Goal: Transaction & Acquisition: Book appointment/travel/reservation

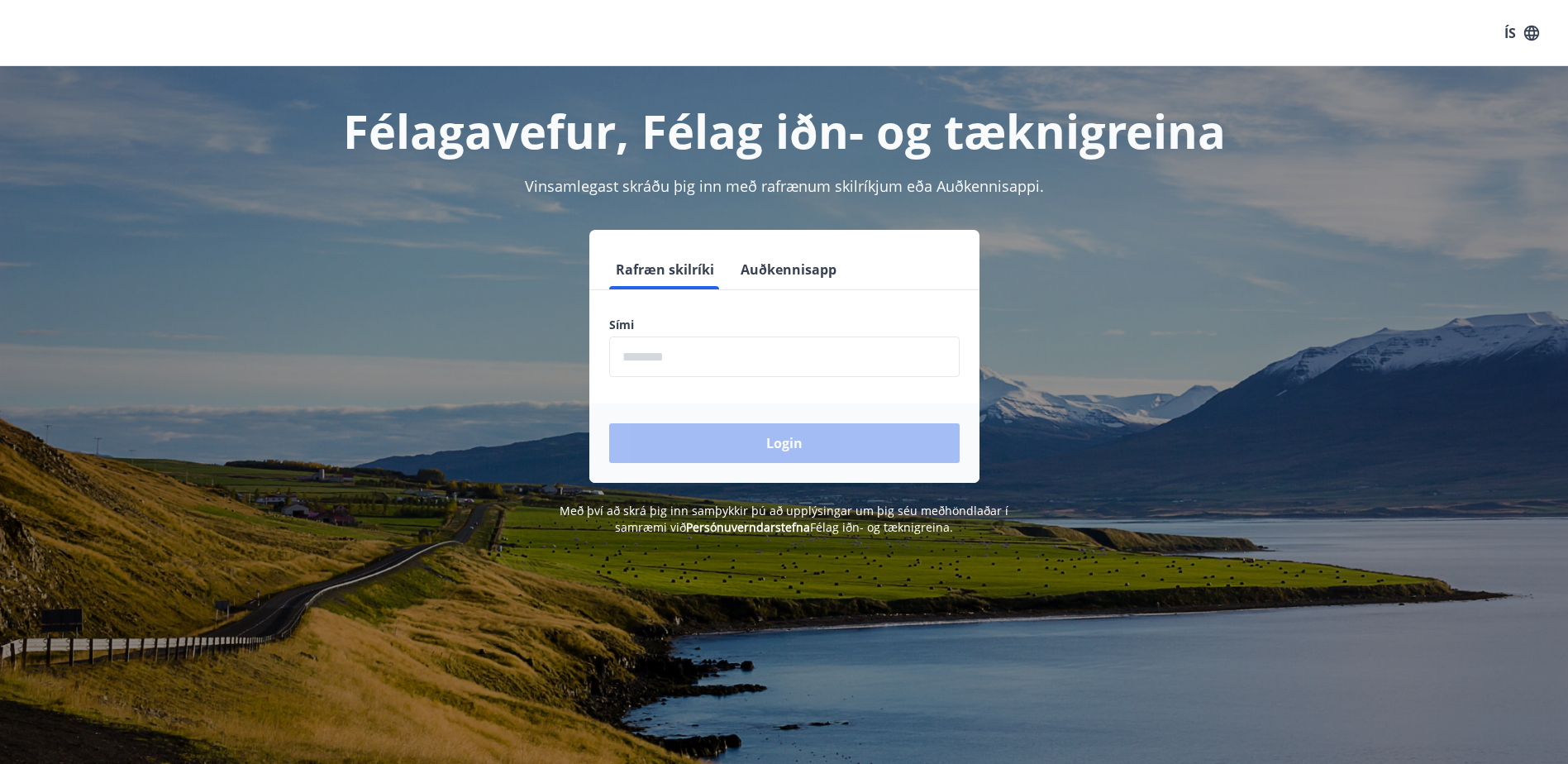
click at [687, 353] on input "phone" at bounding box center [784, 357] width 350 height 41
type input "********"
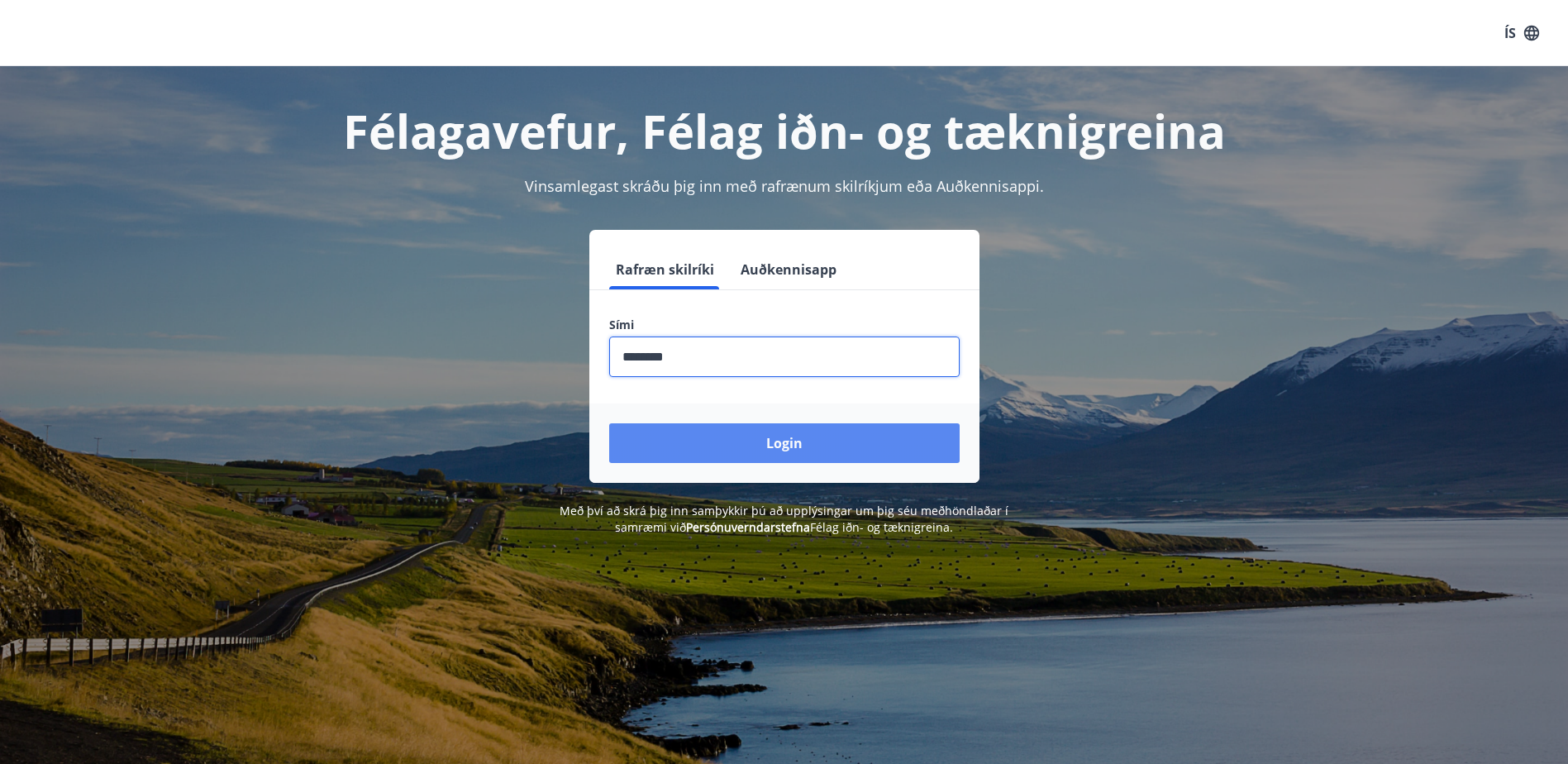
click at [768, 437] on button "Login" at bounding box center [784, 442] width 350 height 40
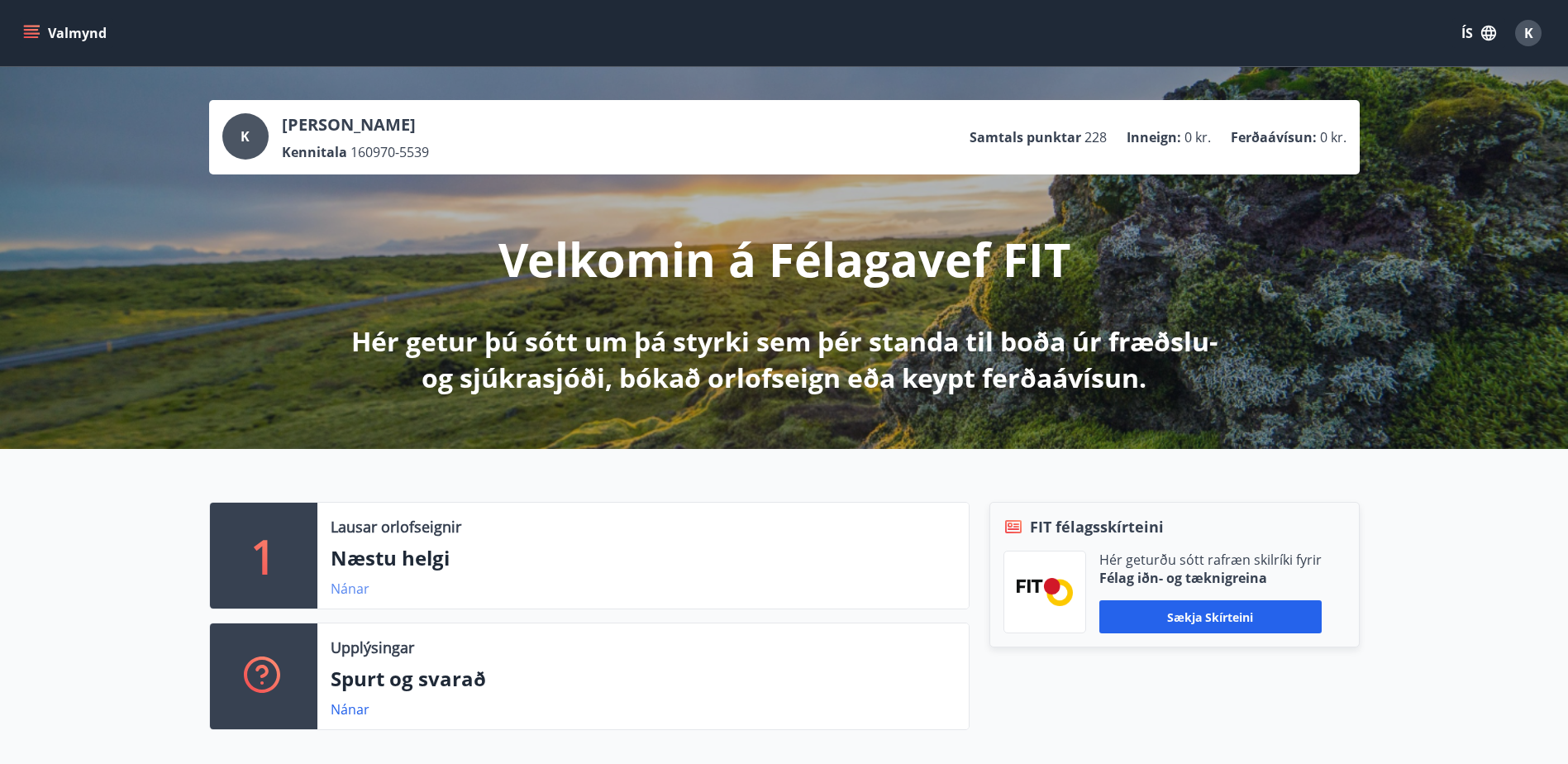
click at [360, 593] on link "Nánar" at bounding box center [350, 589] width 39 height 19
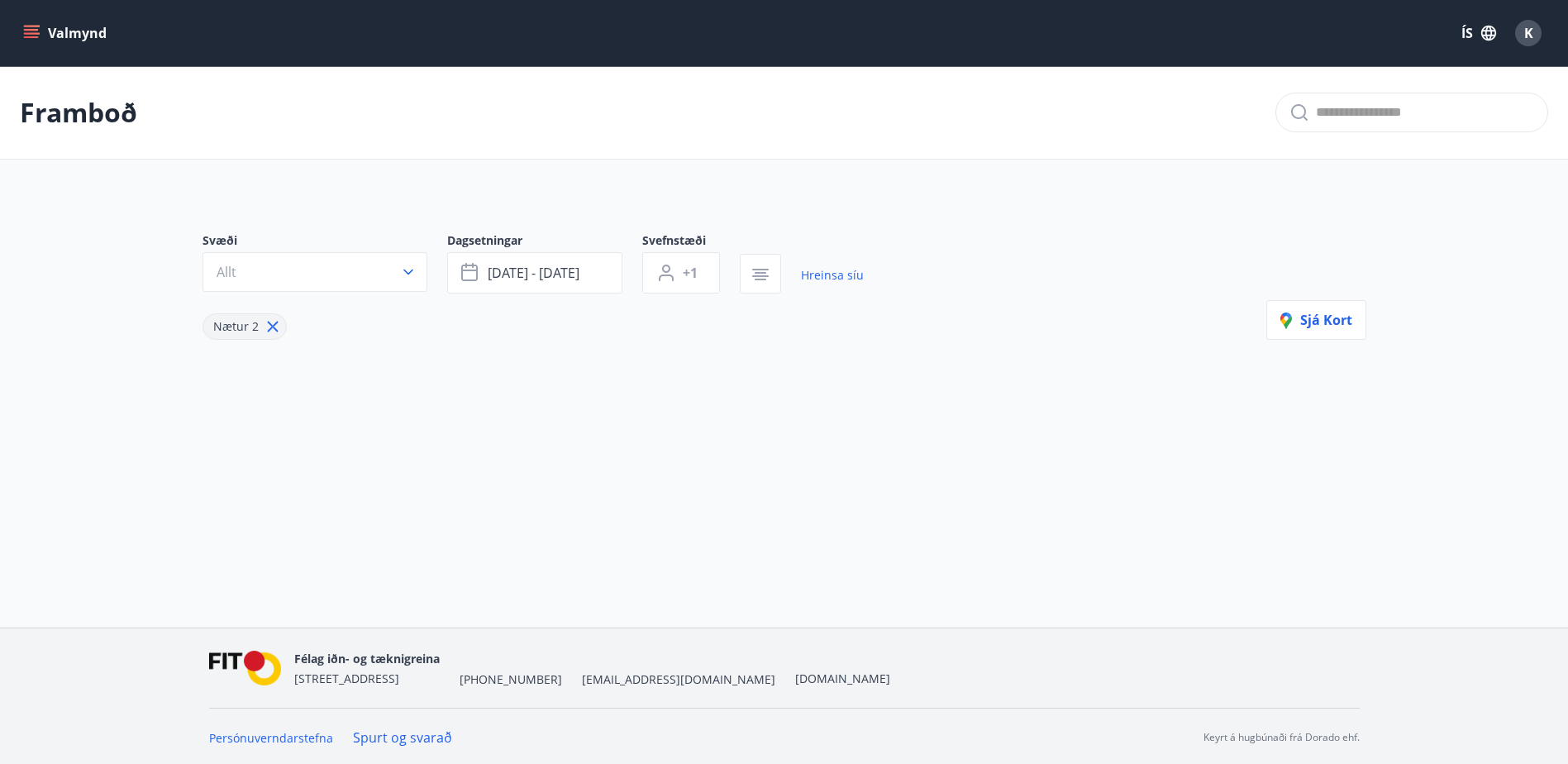
type input "*"
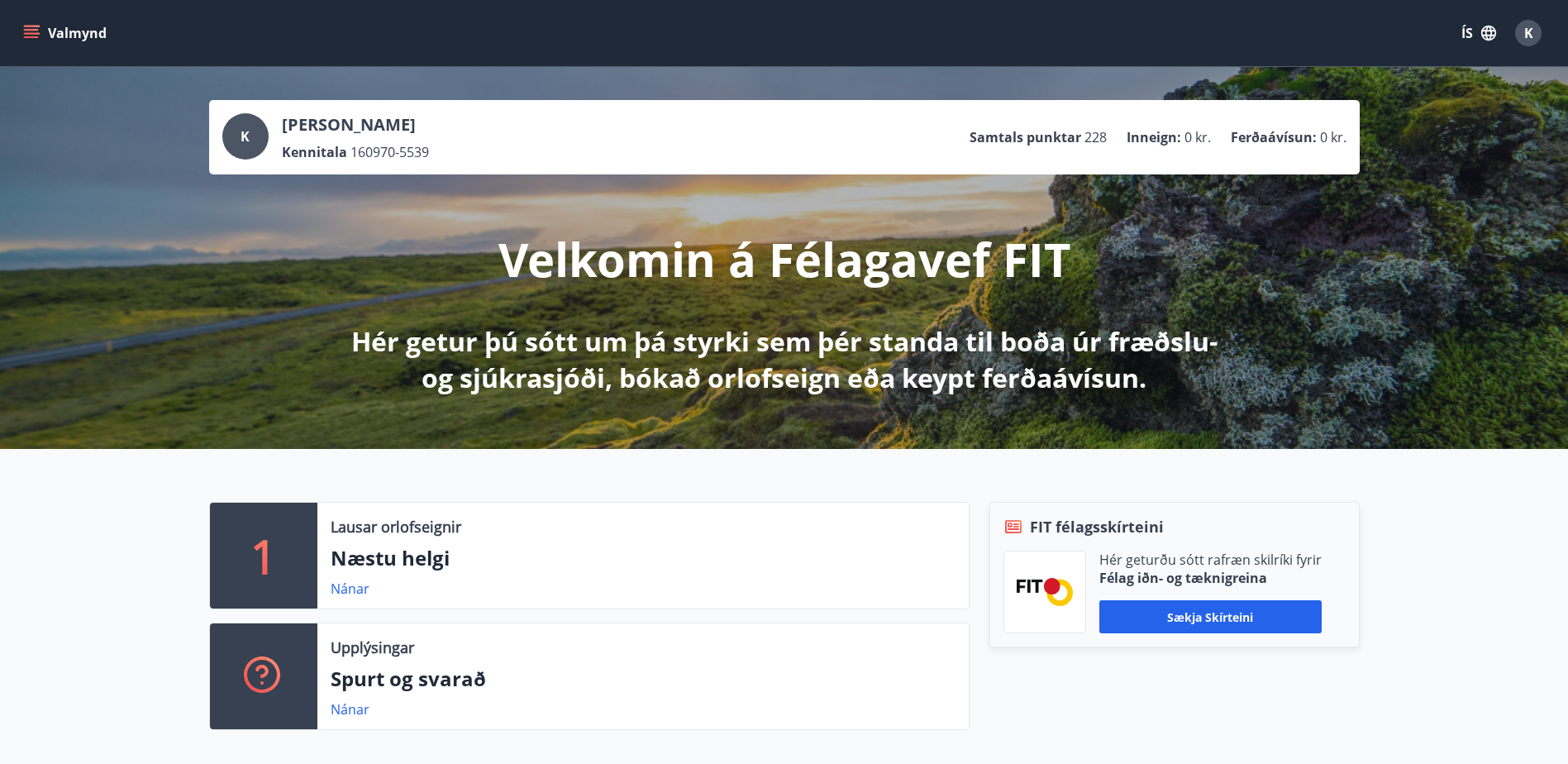
click at [40, 36] on button "Valmynd" at bounding box center [66, 33] width 93 height 30
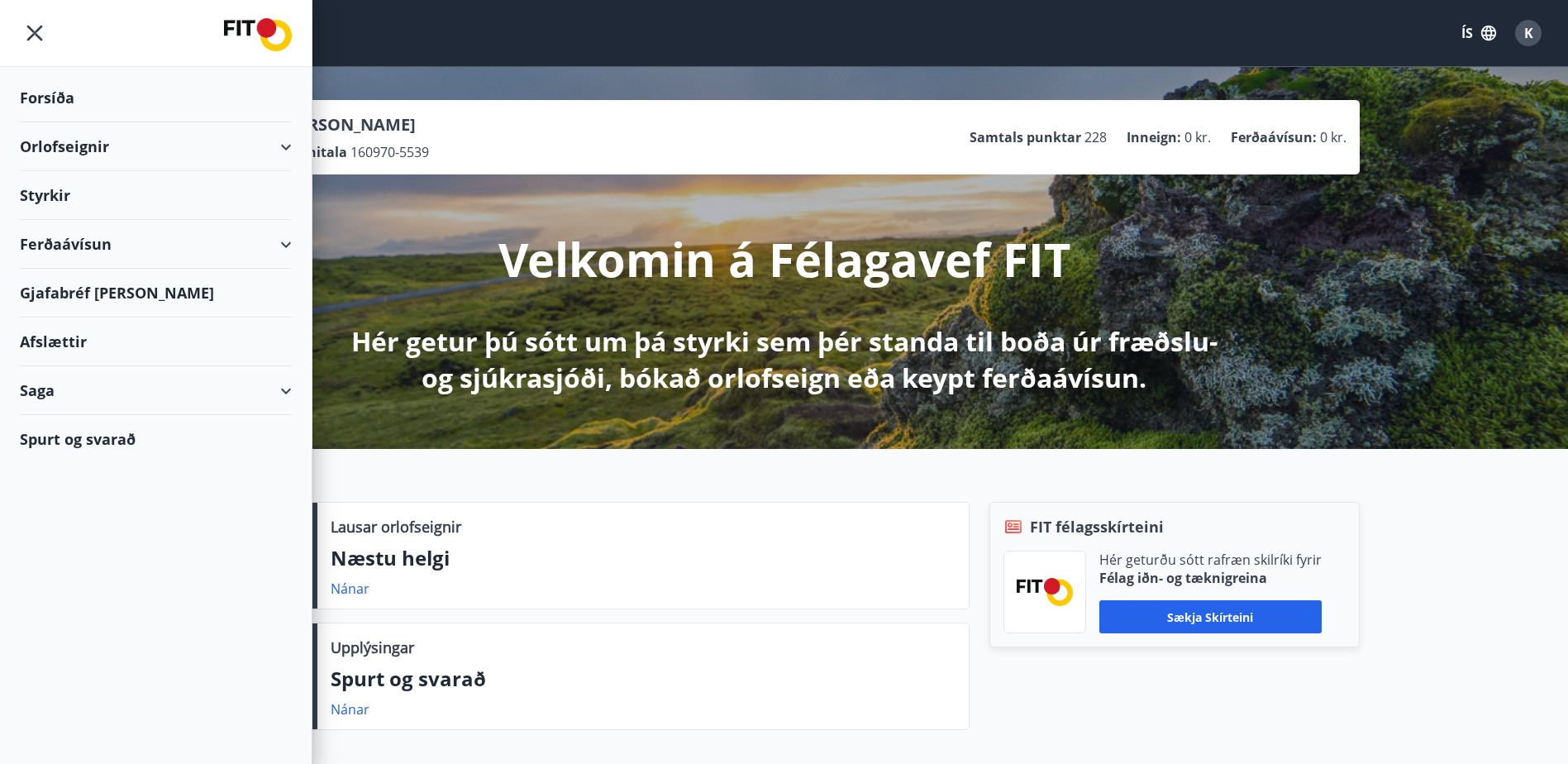
click at [76, 144] on div "Orlofseignir" at bounding box center [156, 147] width 272 height 49
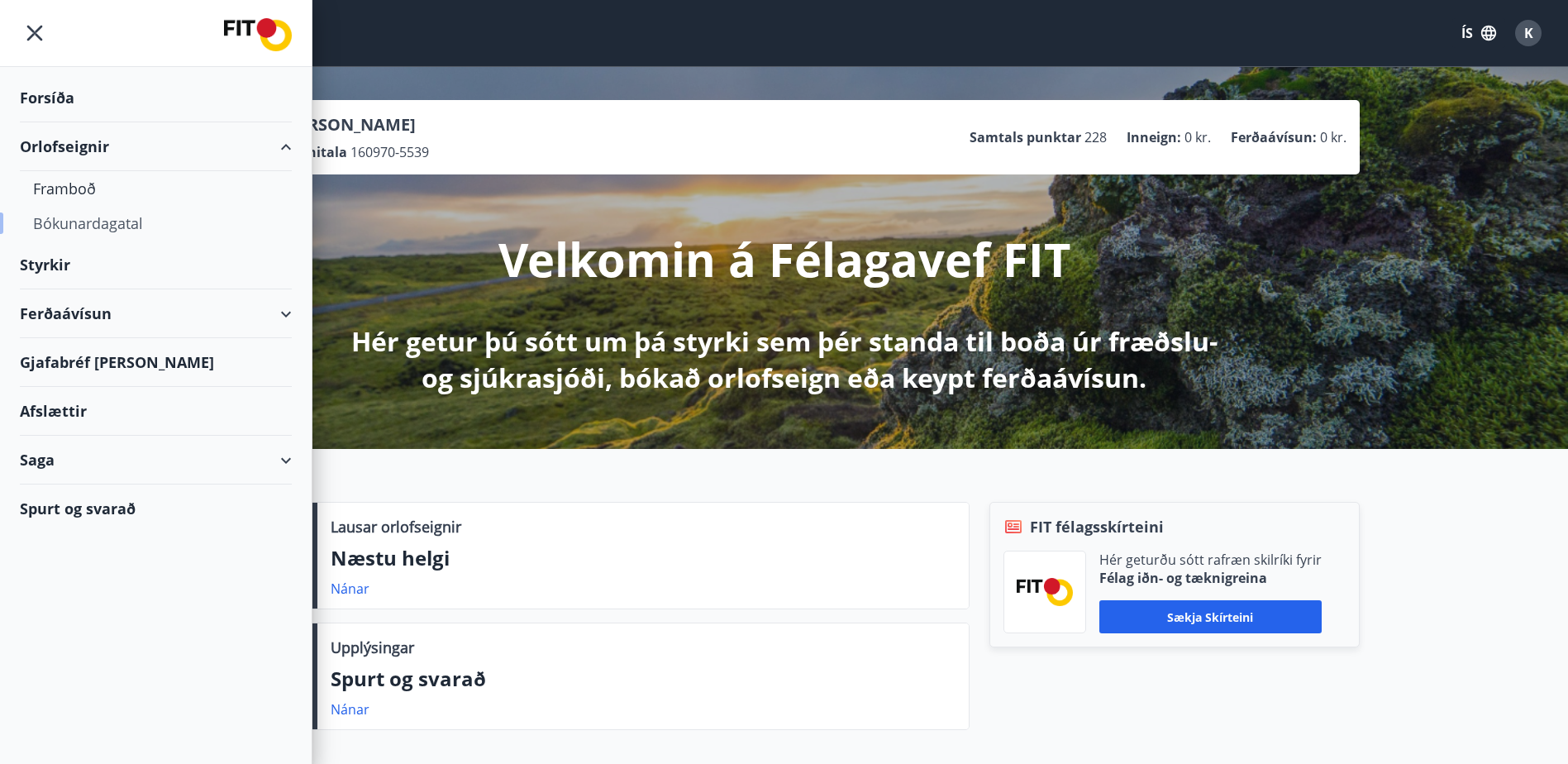
click at [67, 222] on div "Bókunardagatal" at bounding box center [156, 223] width 245 height 35
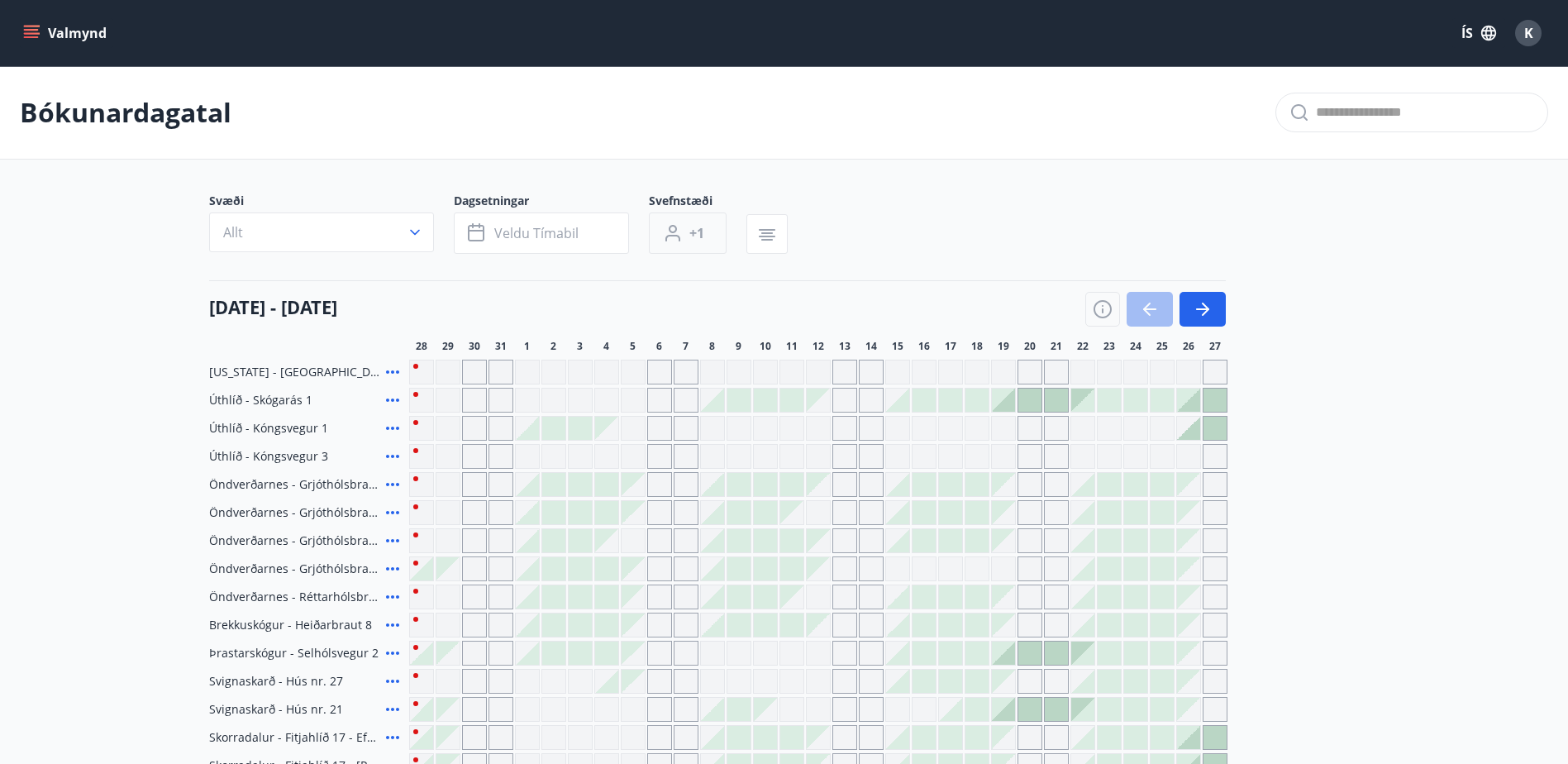
click at [699, 240] on span "+1" at bounding box center [697, 234] width 15 height 19
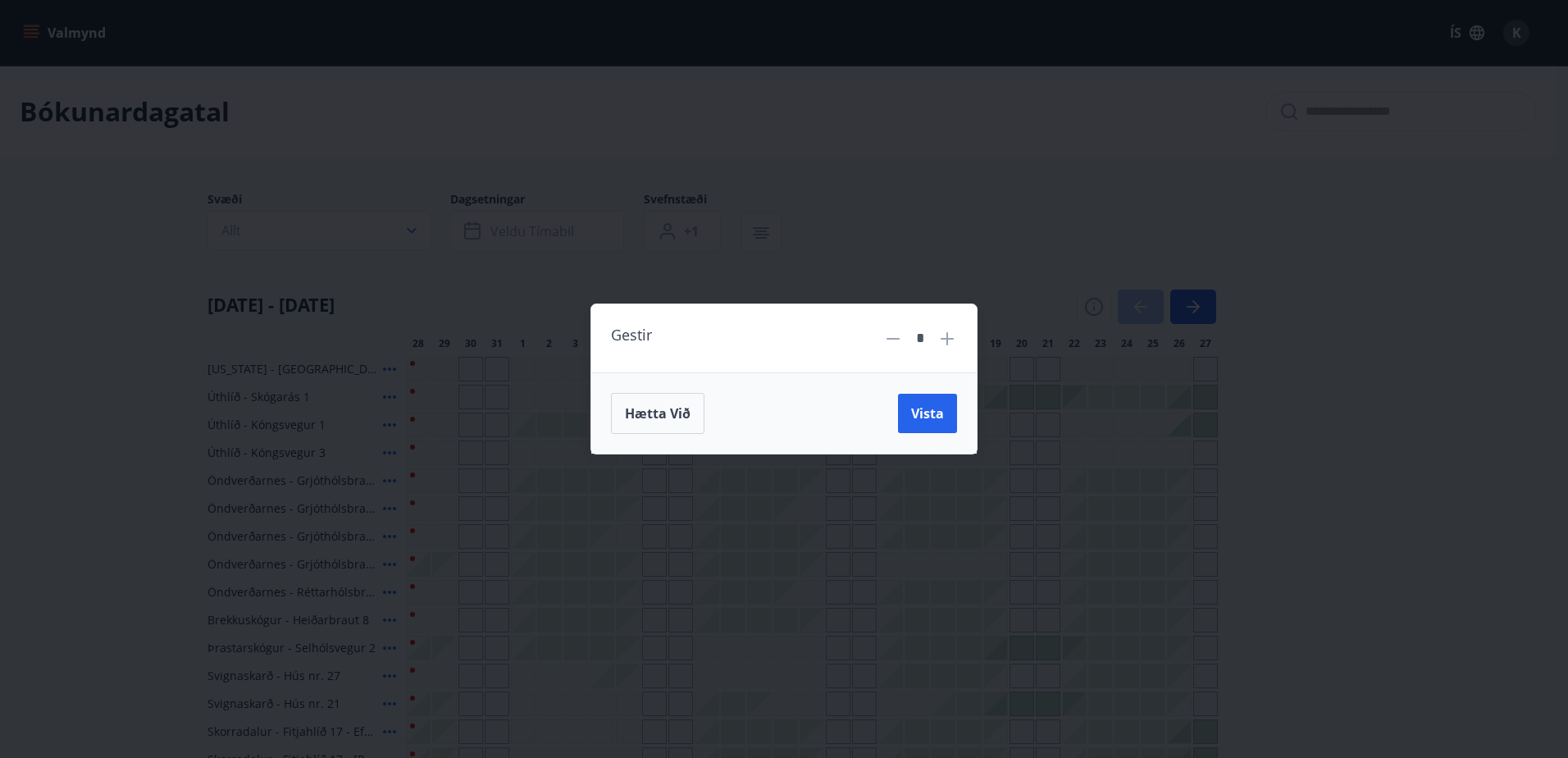
click at [948, 342] on icon at bounding box center [947, 339] width 13 height 13
type input "*"
click at [934, 412] on span "Vista" at bounding box center [927, 414] width 33 height 18
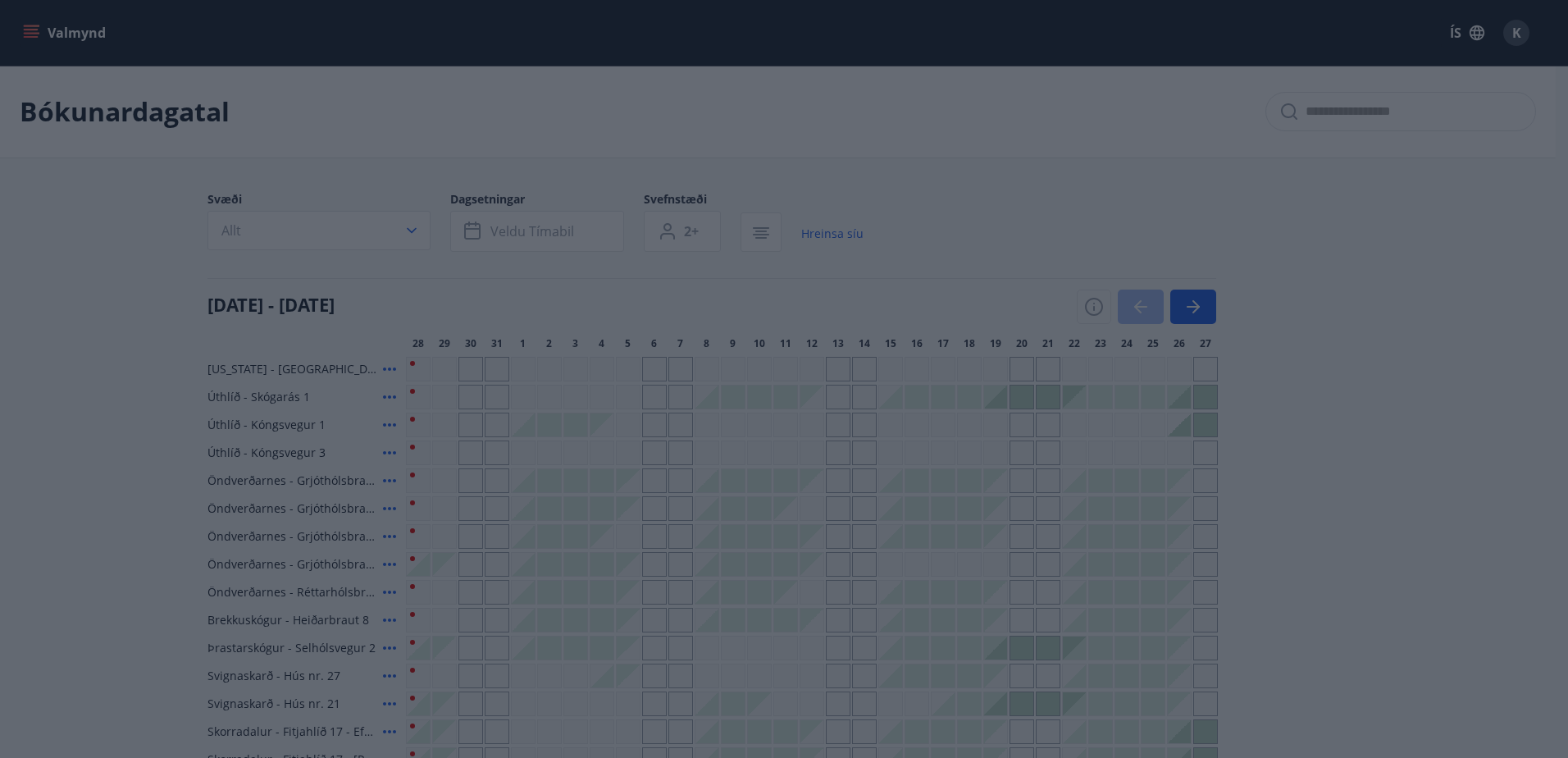
click at [399, 232] on div "Gestir * Hætta við Vista" at bounding box center [784, 379] width 1568 height 758
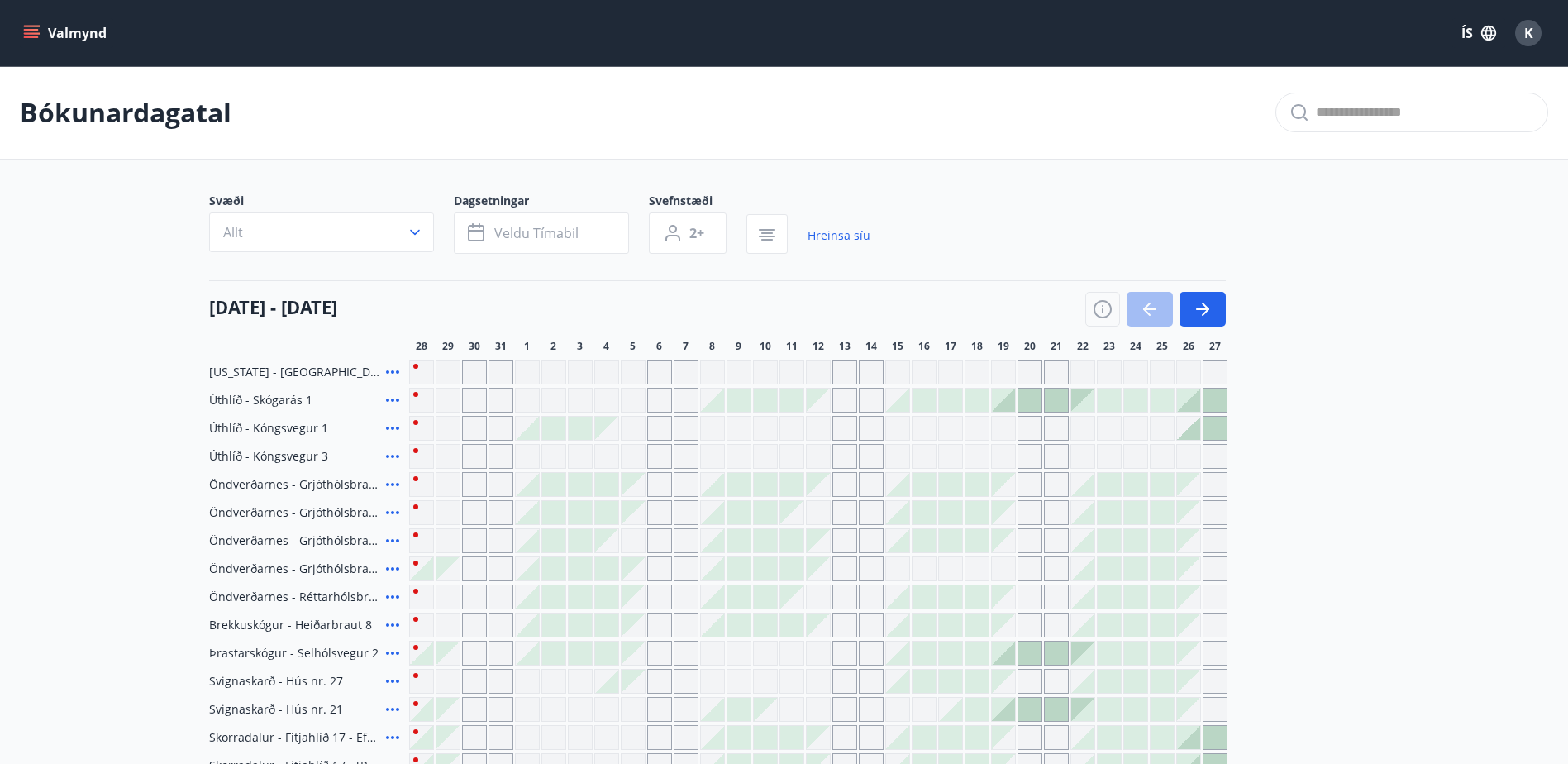
click at [418, 237] on icon "button" at bounding box center [415, 233] width 17 height 17
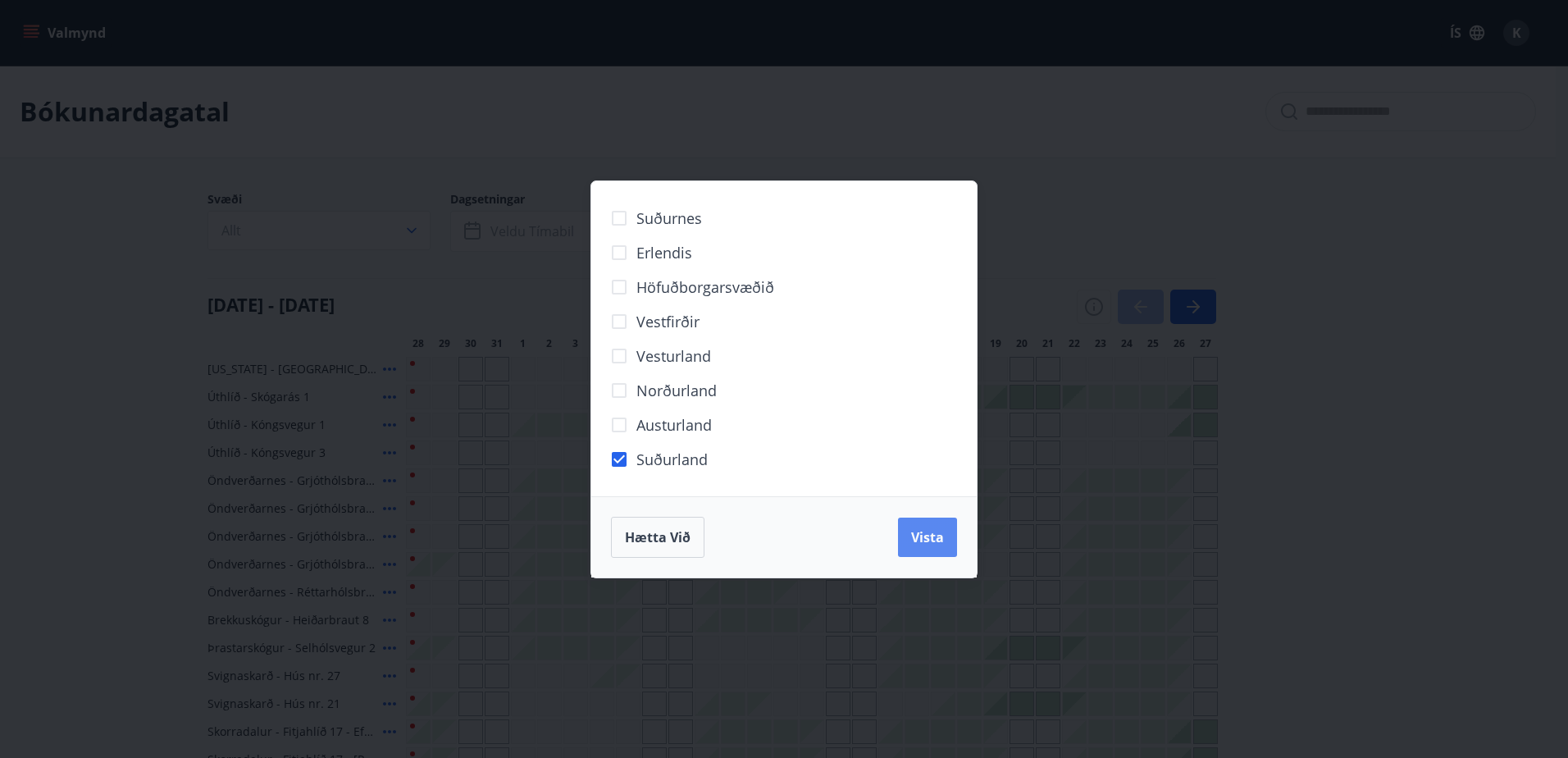
click at [928, 536] on span "Vista" at bounding box center [927, 537] width 33 height 18
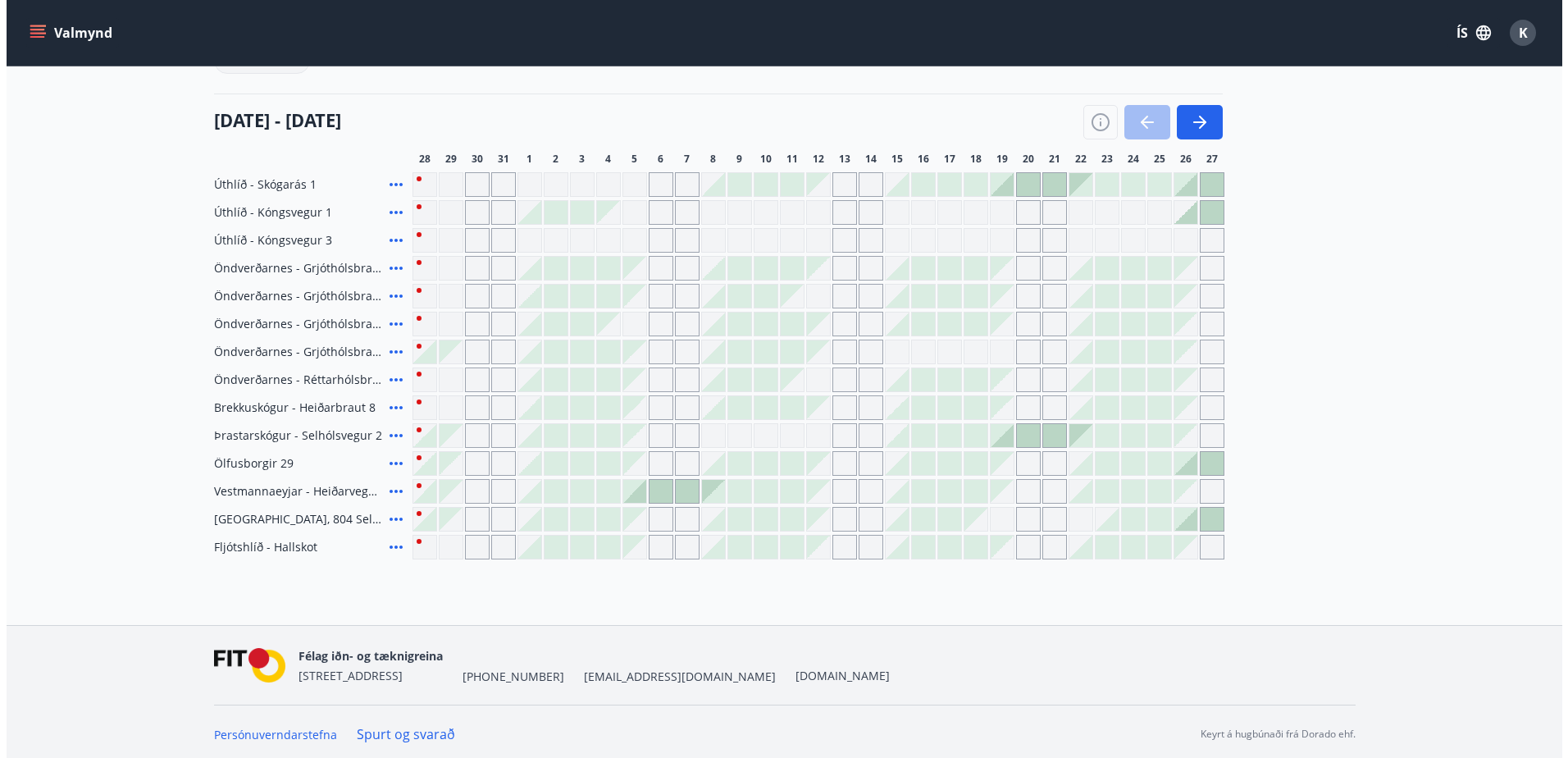
scroll to position [229, 0]
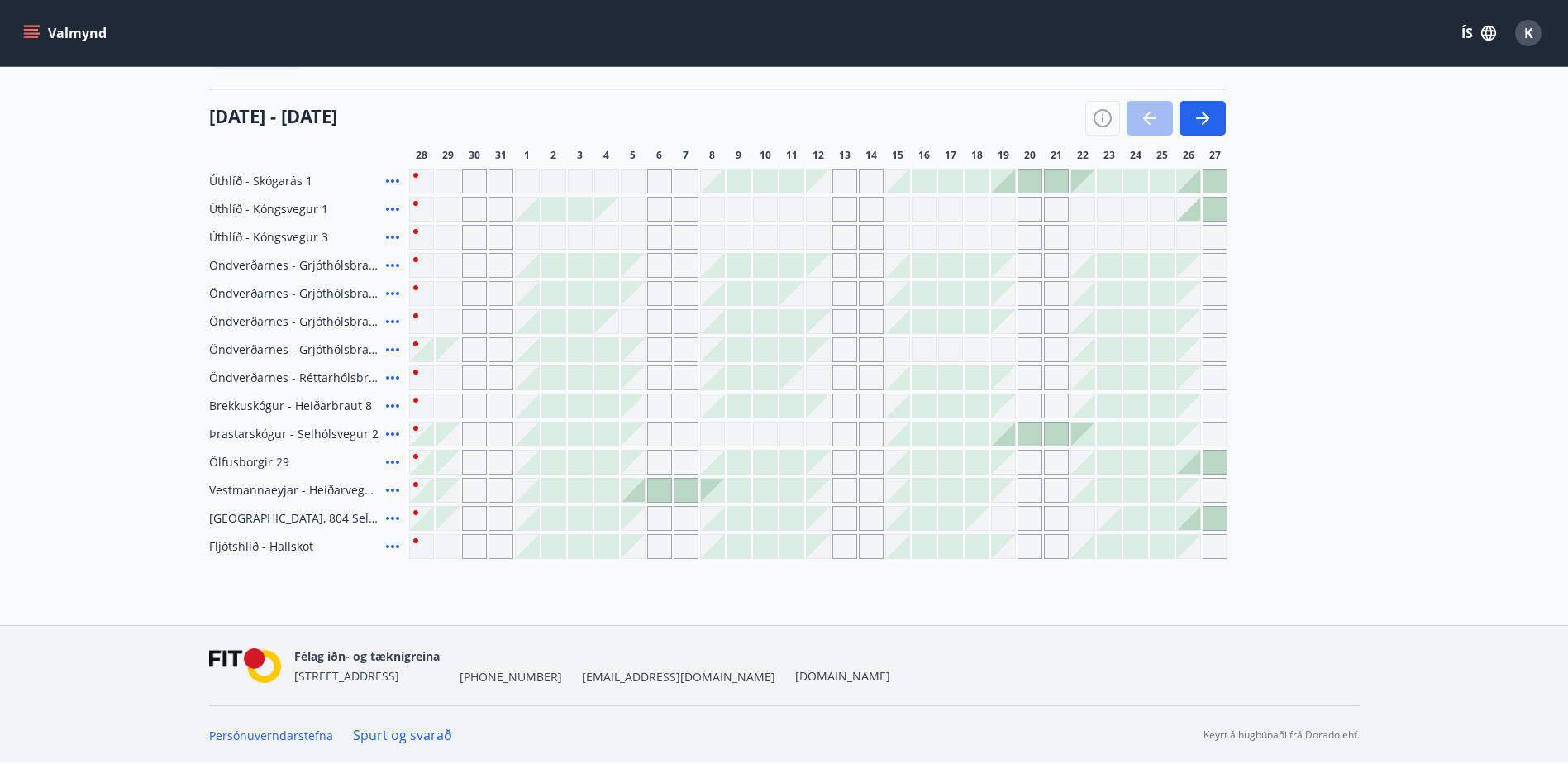
click at [395, 460] on icon at bounding box center [392, 462] width 19 height 19
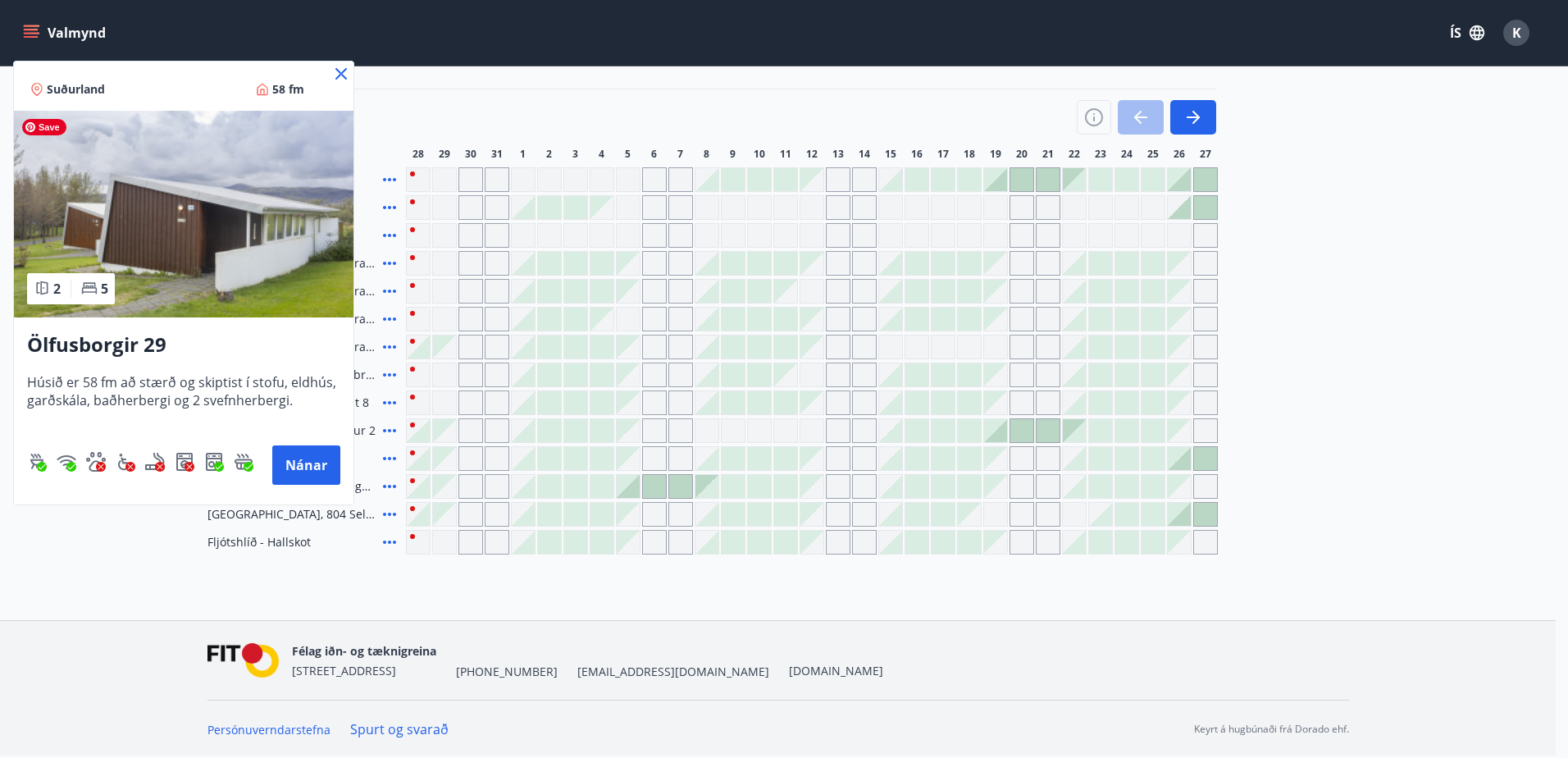
click at [206, 242] on img at bounding box center [184, 214] width 340 height 206
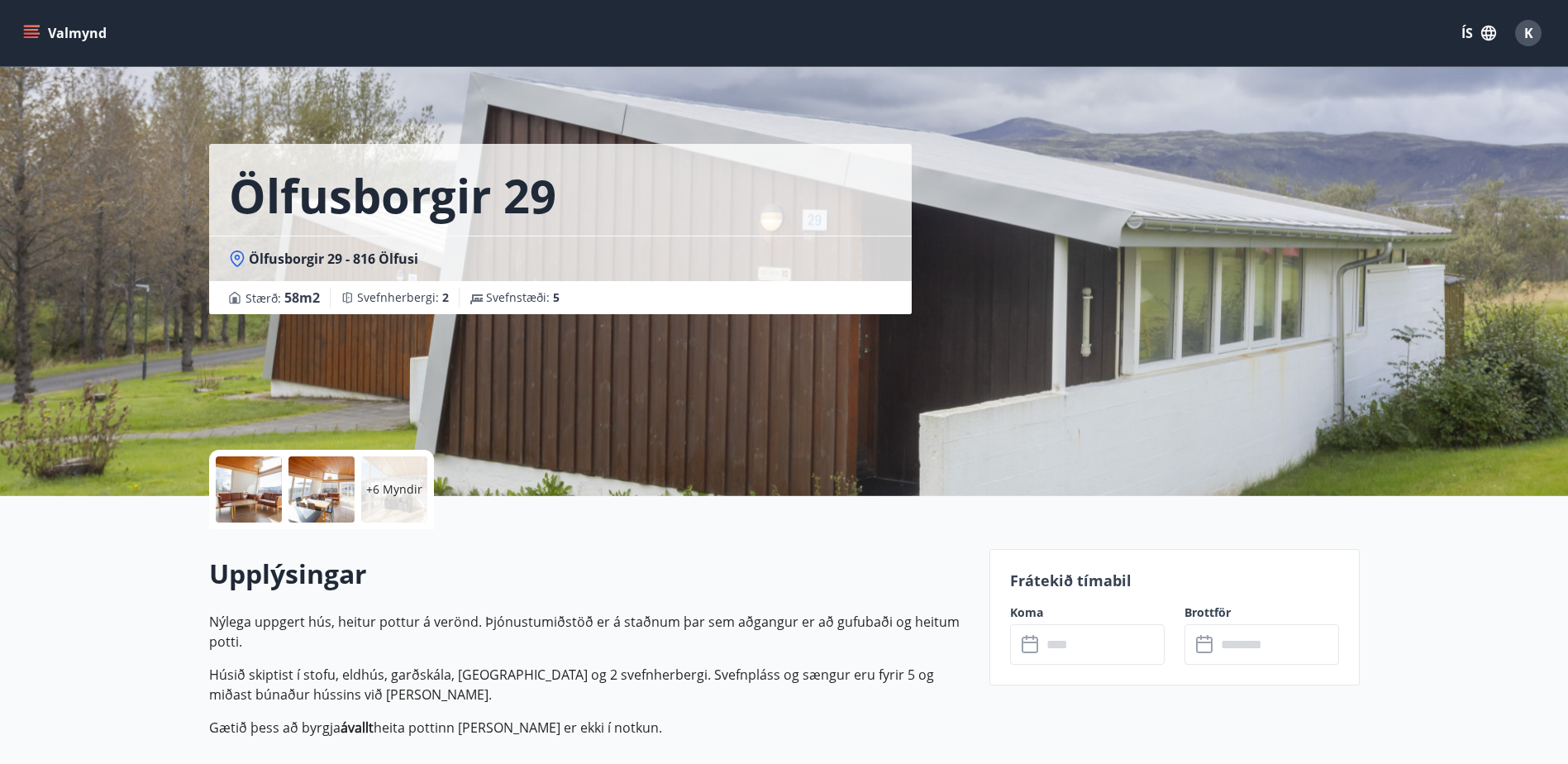
click at [396, 506] on div "+6 Myndir" at bounding box center [394, 490] width 66 height 66
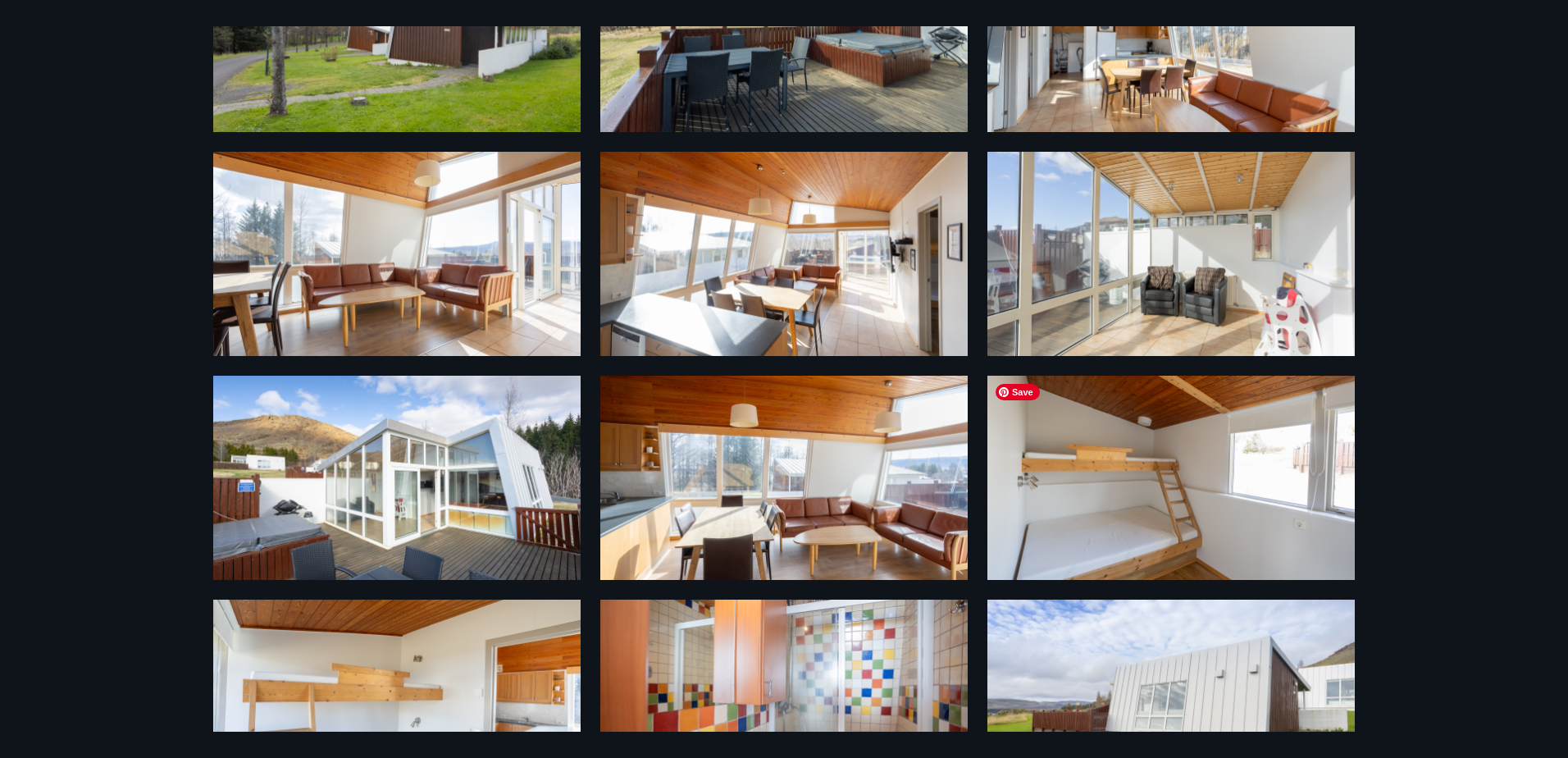
scroll to position [241, 0]
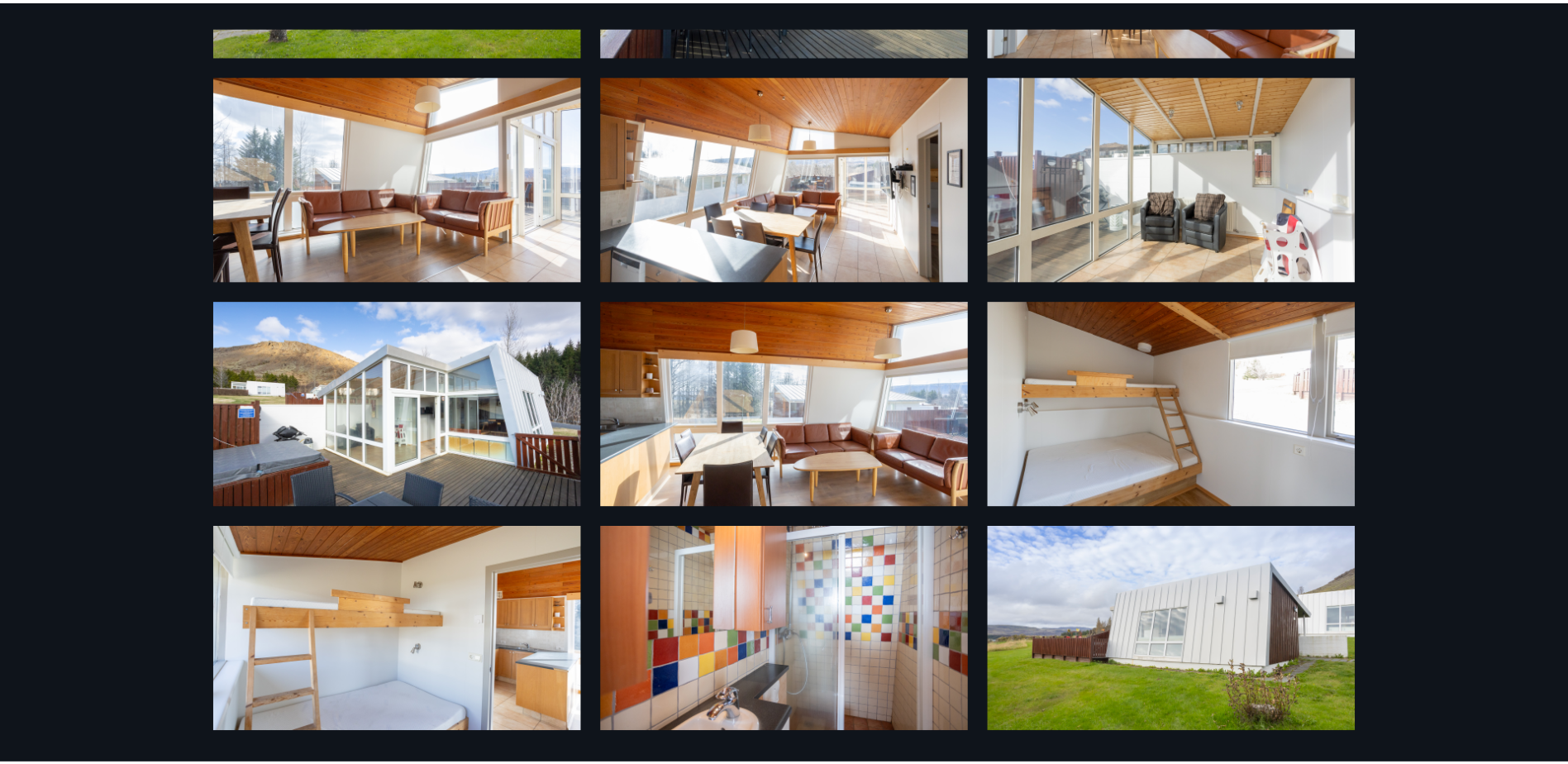
scroll to position [3, 0]
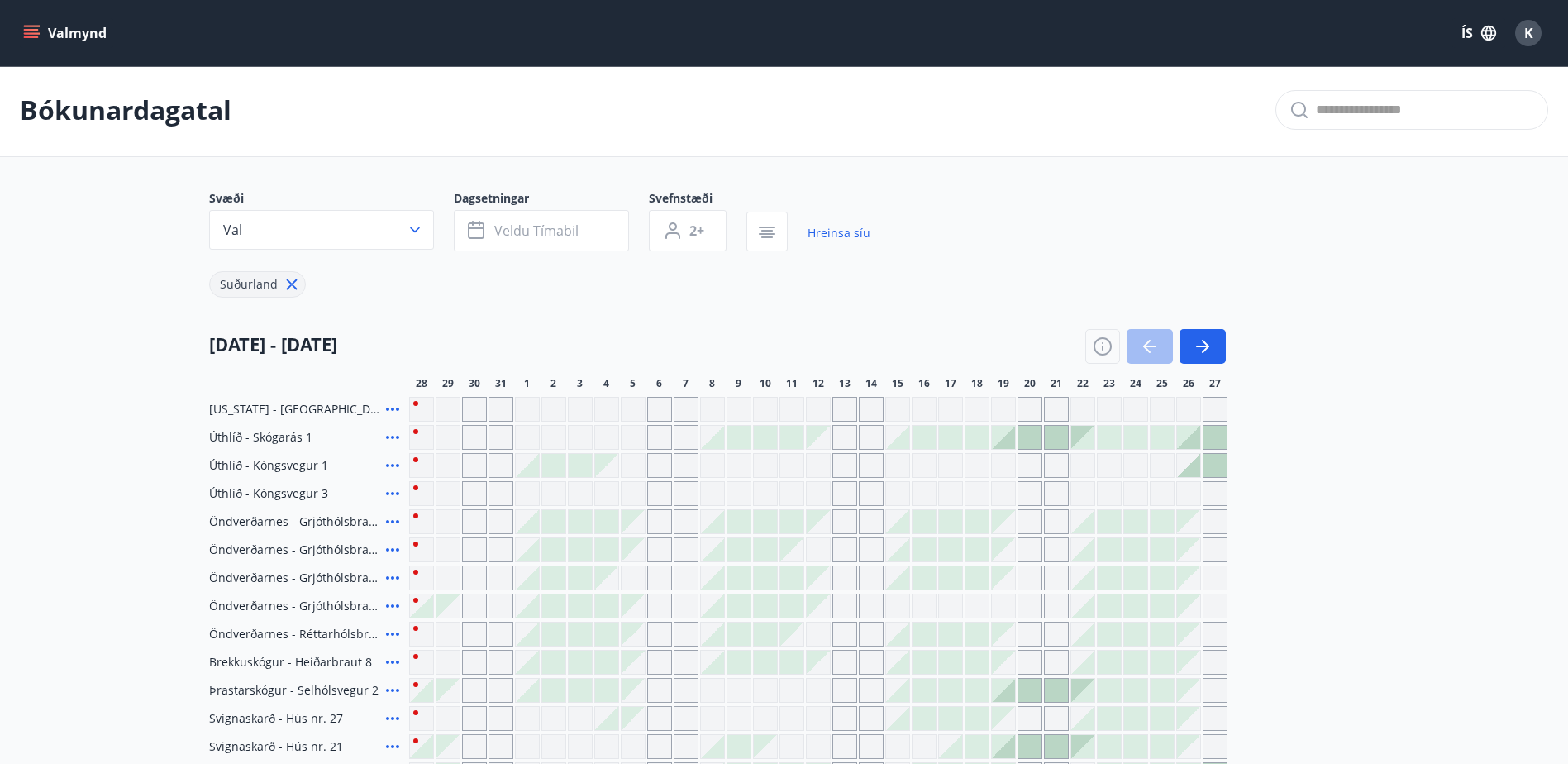
type input "*"
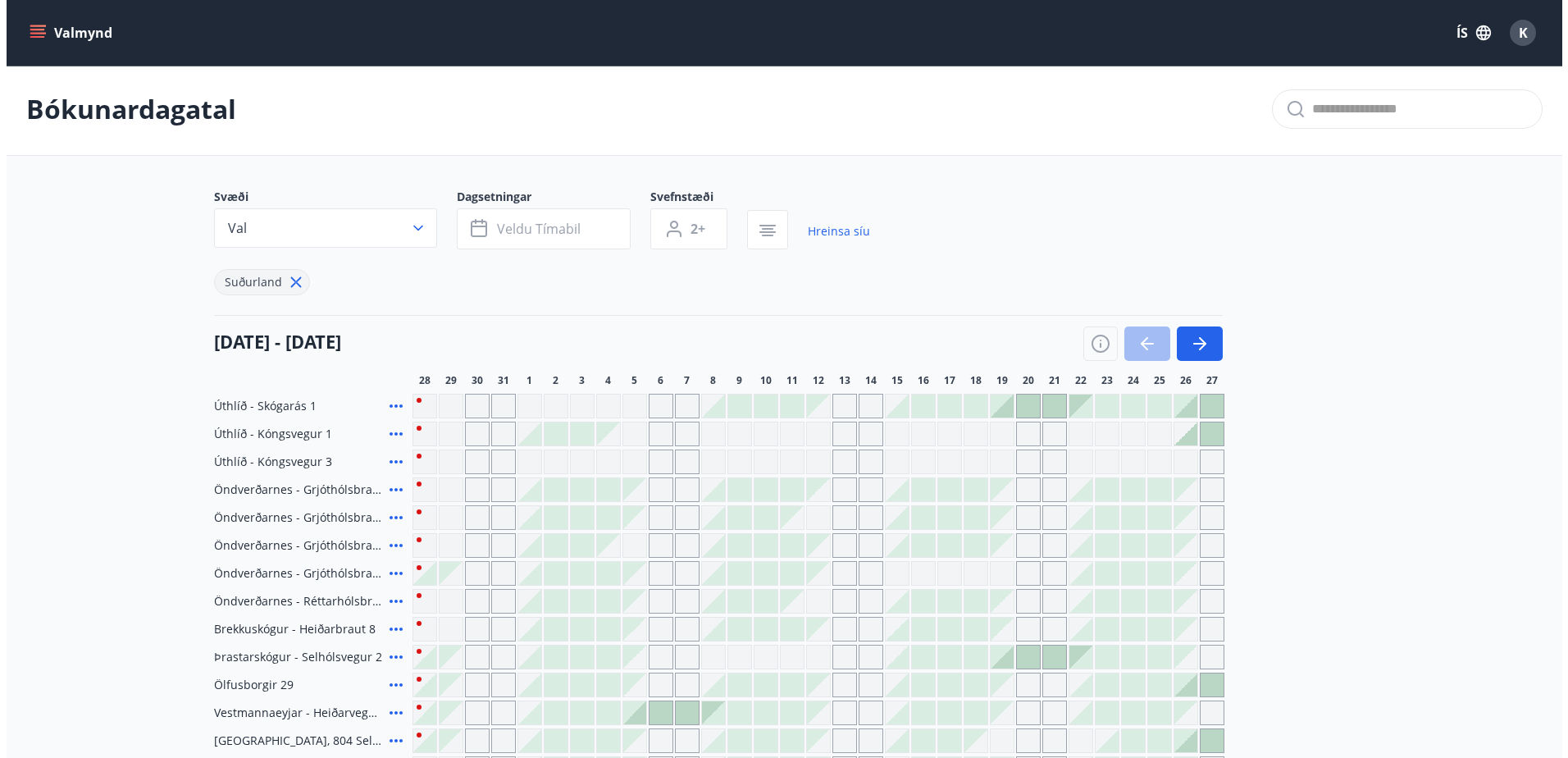
scroll to position [229, 0]
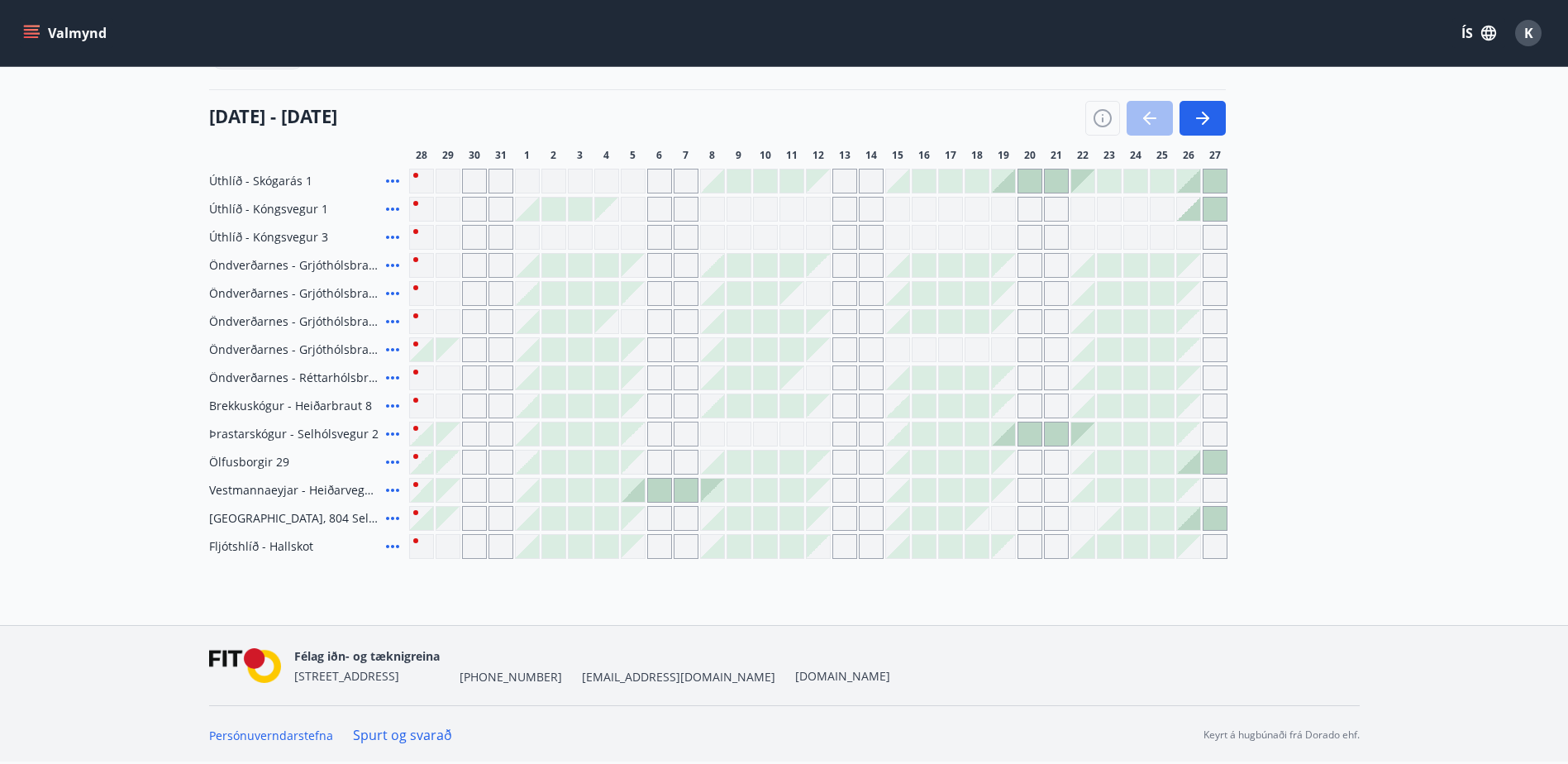
click at [903, 466] on div at bounding box center [897, 462] width 23 height 23
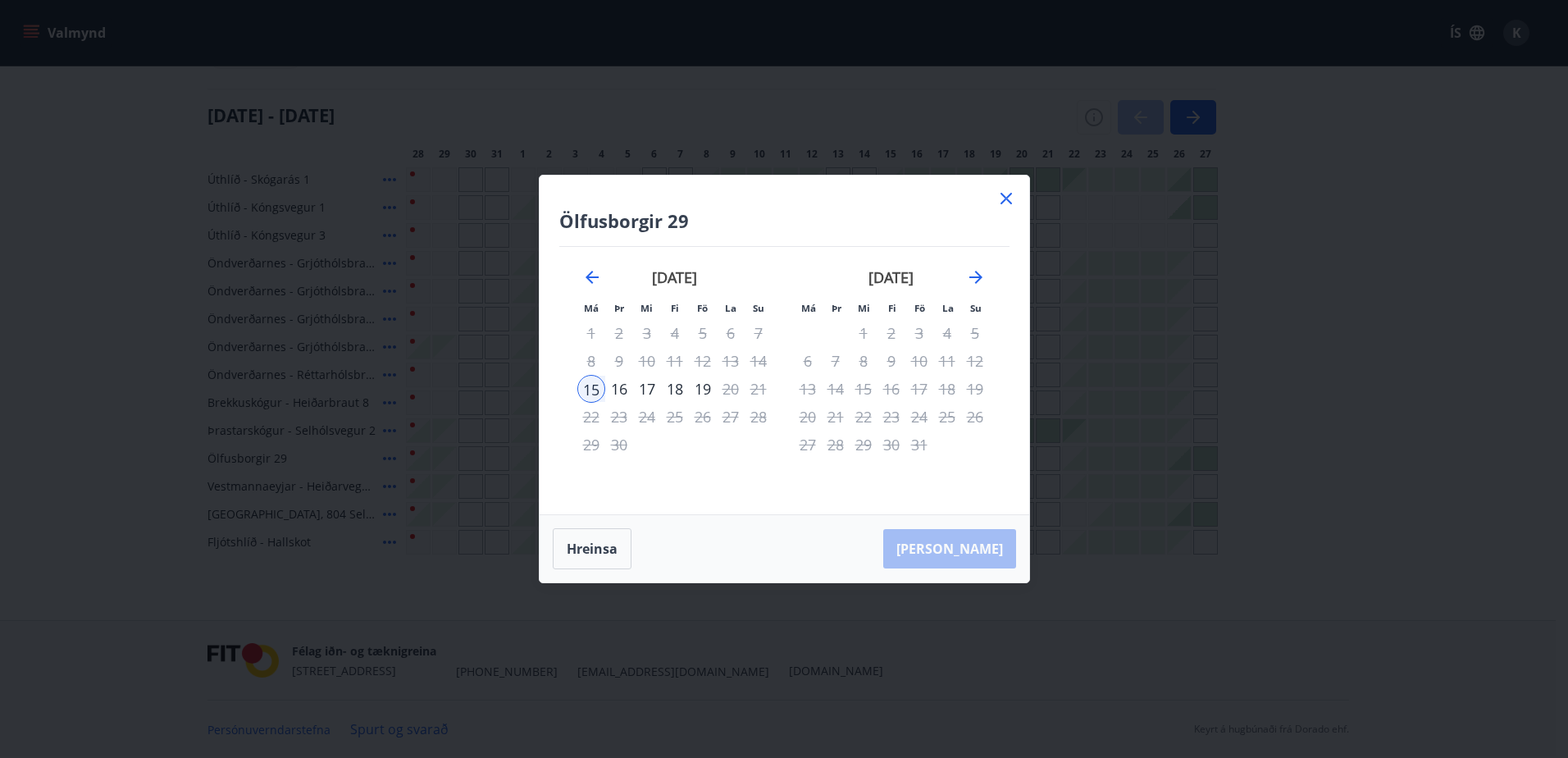
click at [681, 393] on div "18" at bounding box center [675, 389] width 28 height 28
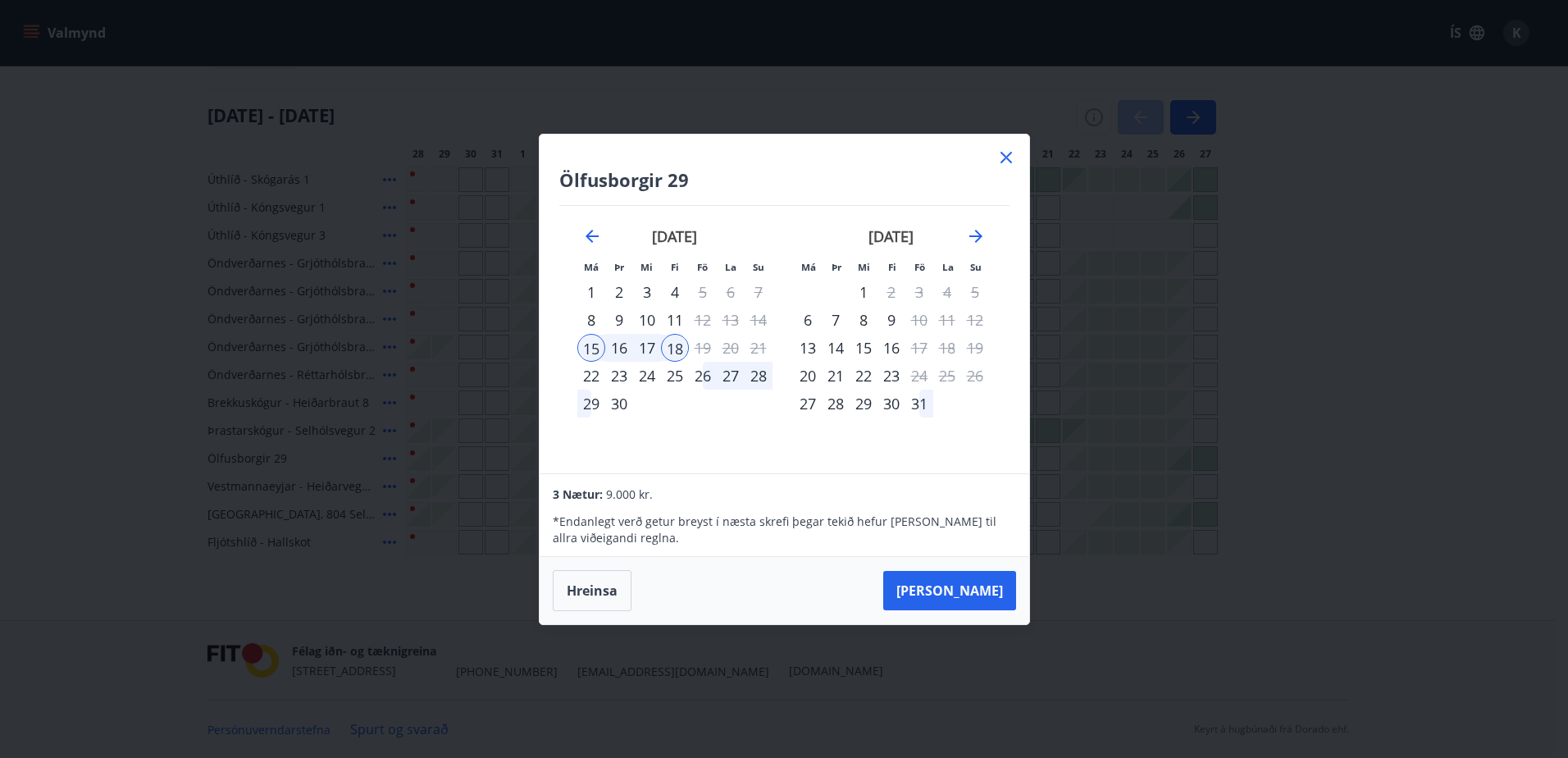
click at [1006, 568] on div "Hreinsa Taka Frá" at bounding box center [784, 591] width 490 height 67
click at [998, 578] on button "Taka Frá" at bounding box center [950, 590] width 133 height 39
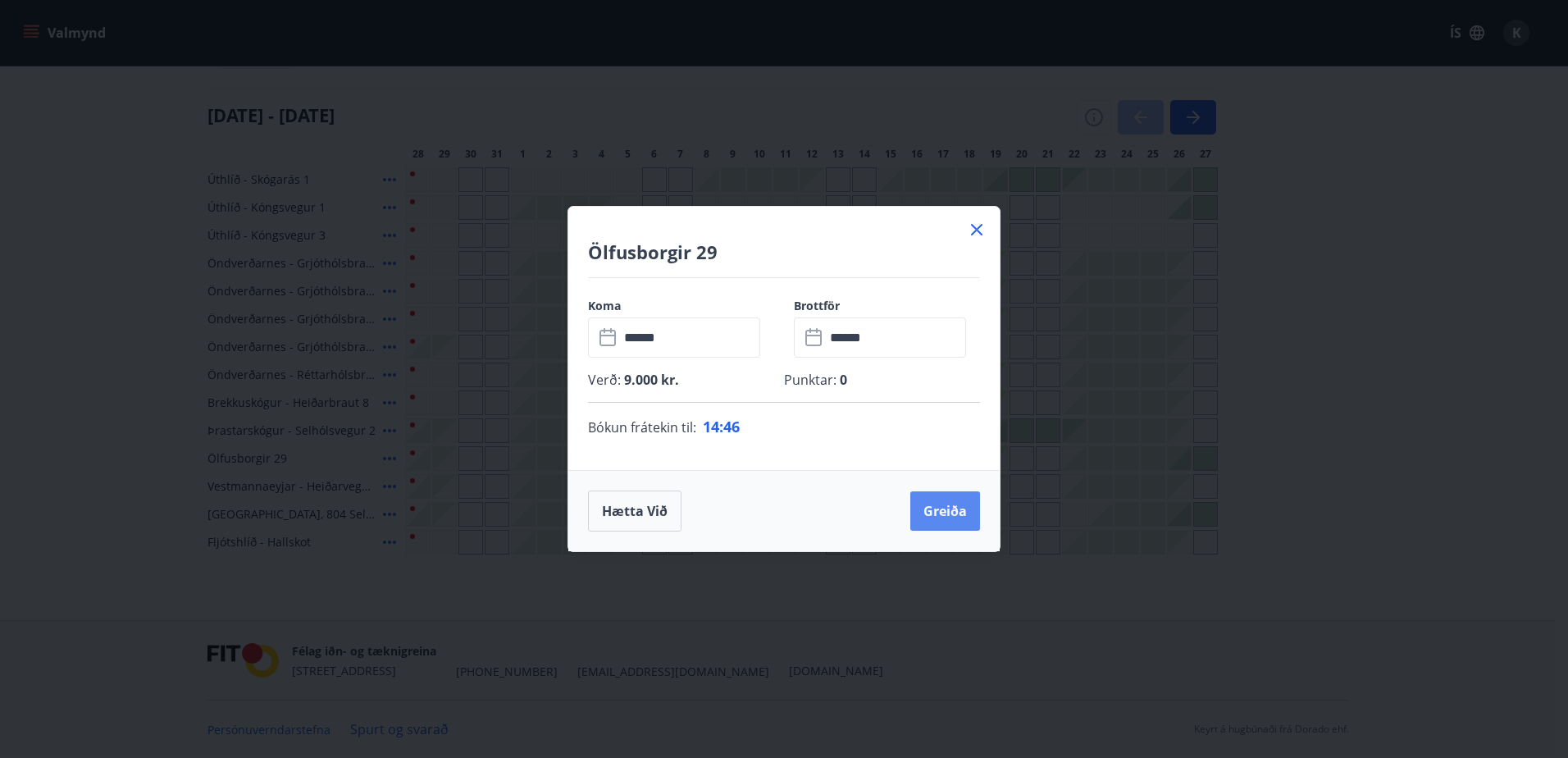
click at [931, 504] on button "Greiða" at bounding box center [945, 511] width 70 height 39
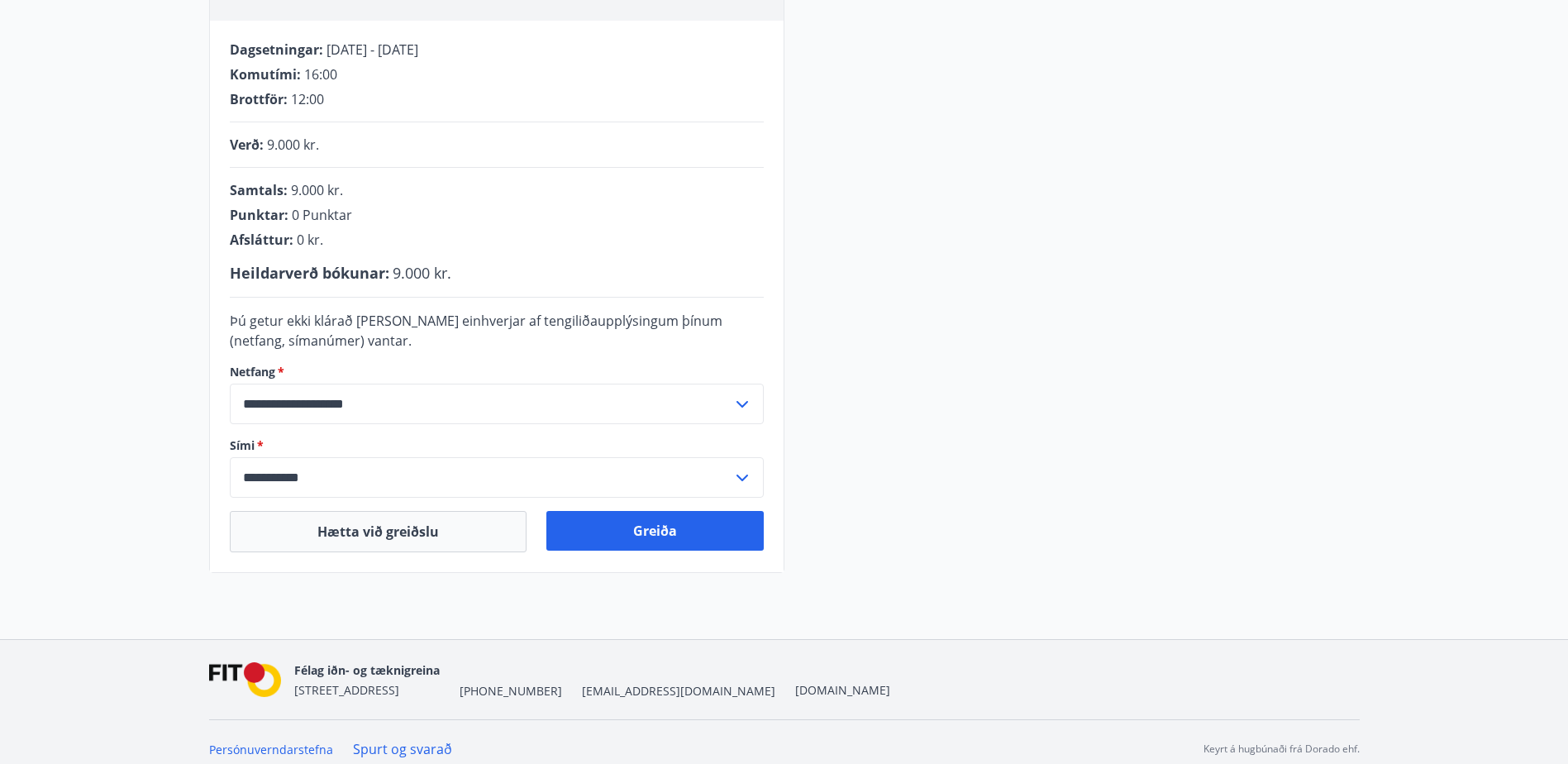
scroll to position [330, 0]
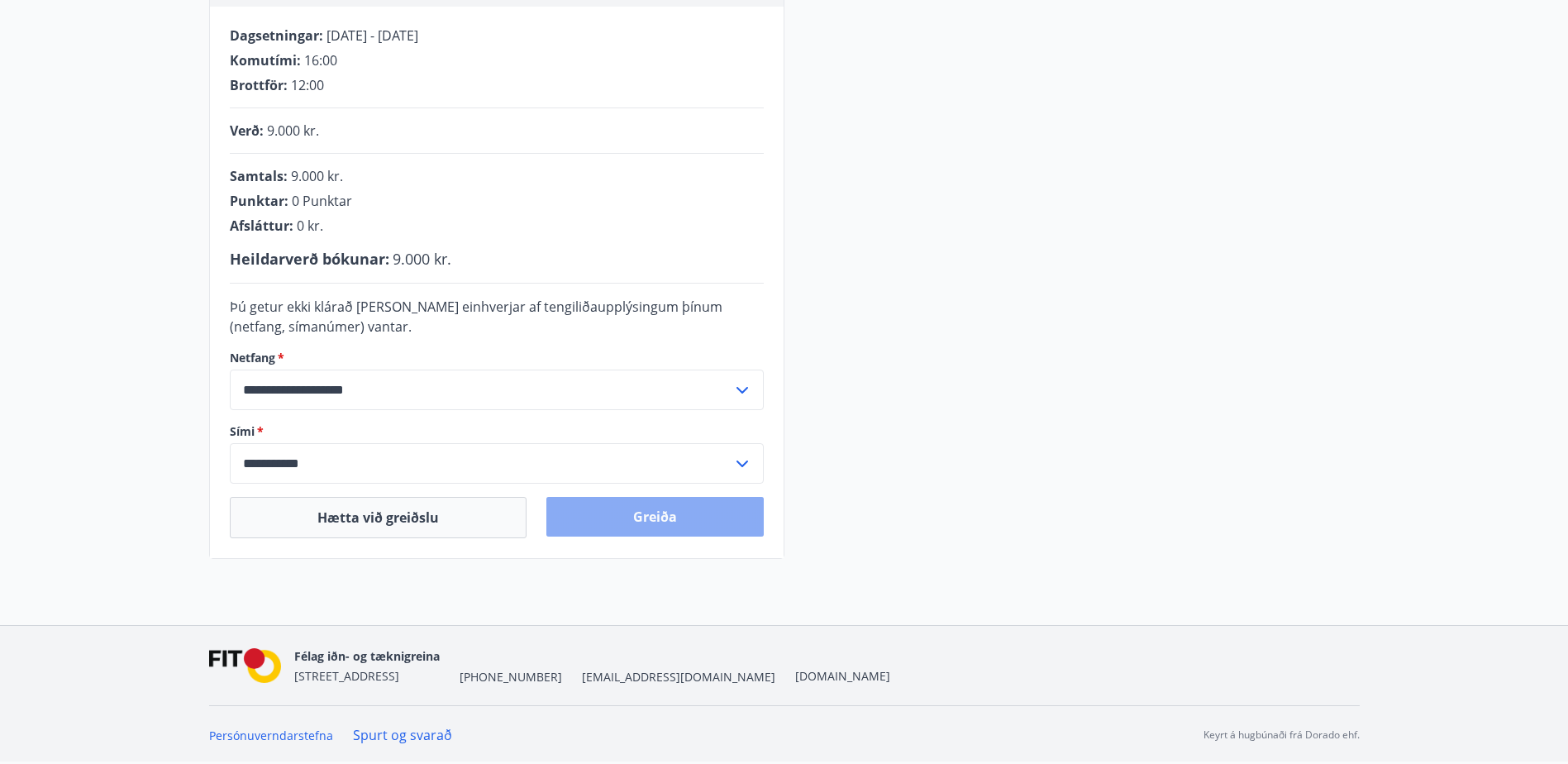
click at [642, 519] on button "Greiða" at bounding box center [655, 516] width 217 height 40
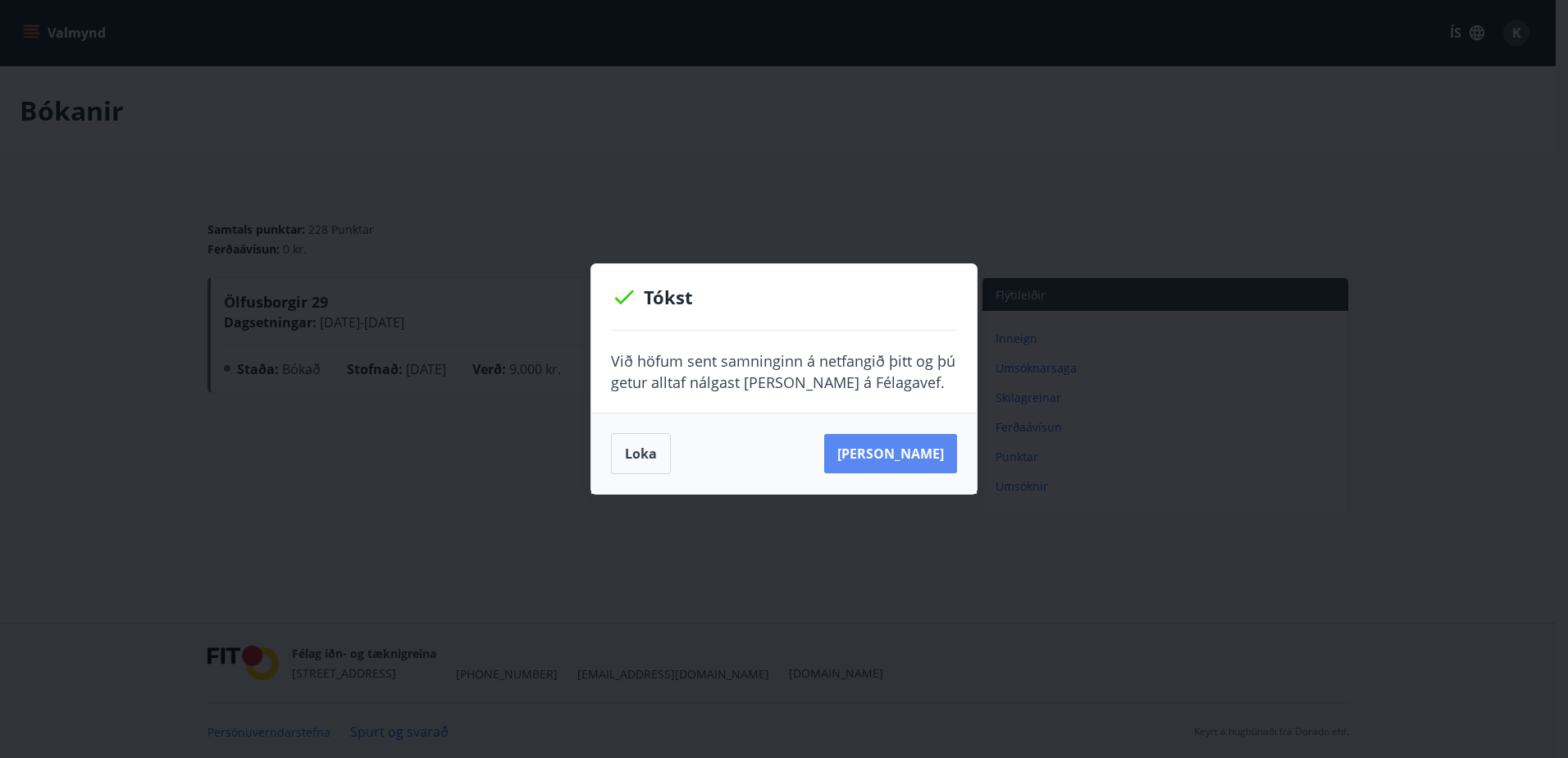
click at [903, 458] on button "[PERSON_NAME]" at bounding box center [890, 453] width 133 height 39
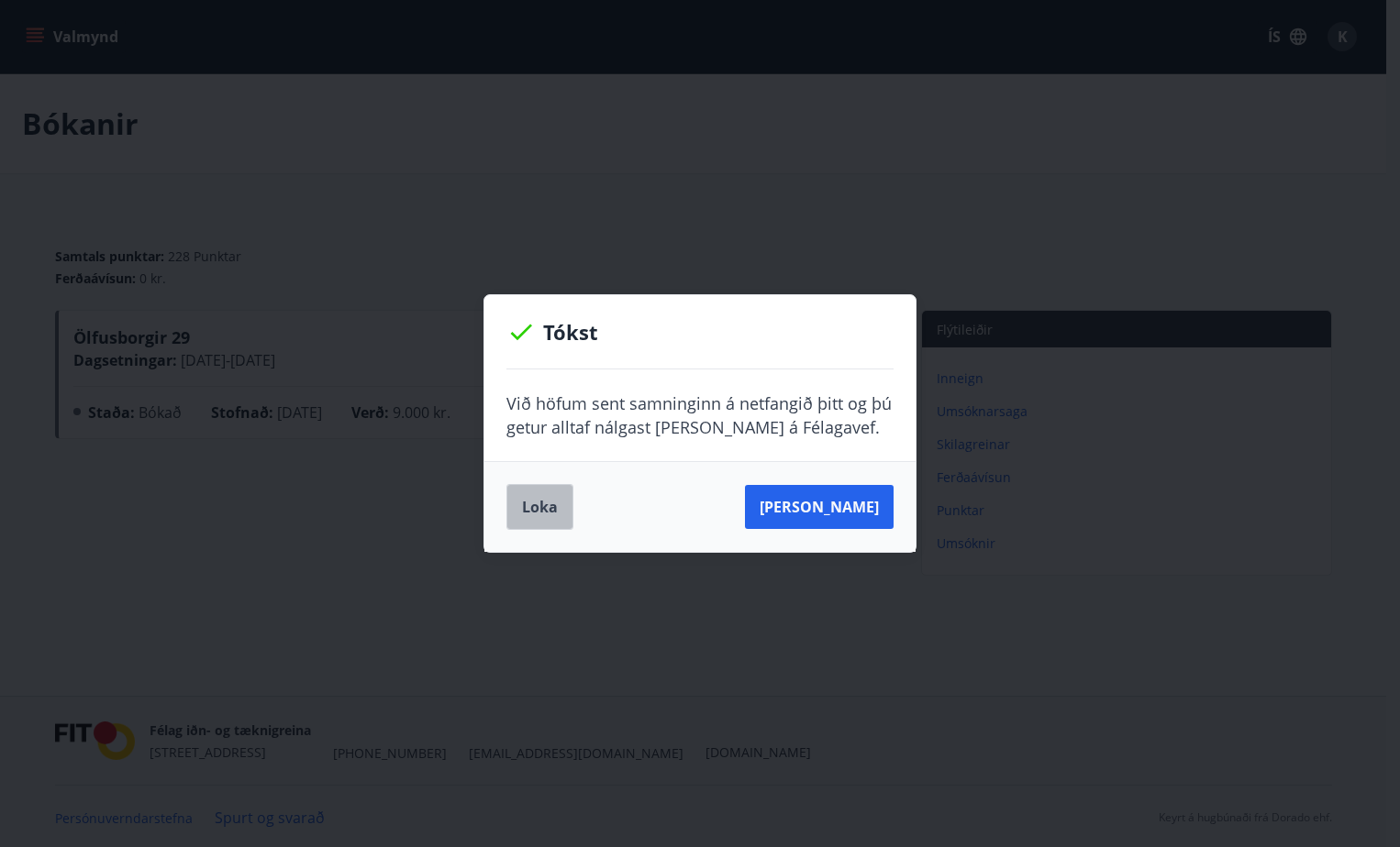
click at [552, 515] on button "Loka" at bounding box center [540, 507] width 67 height 46
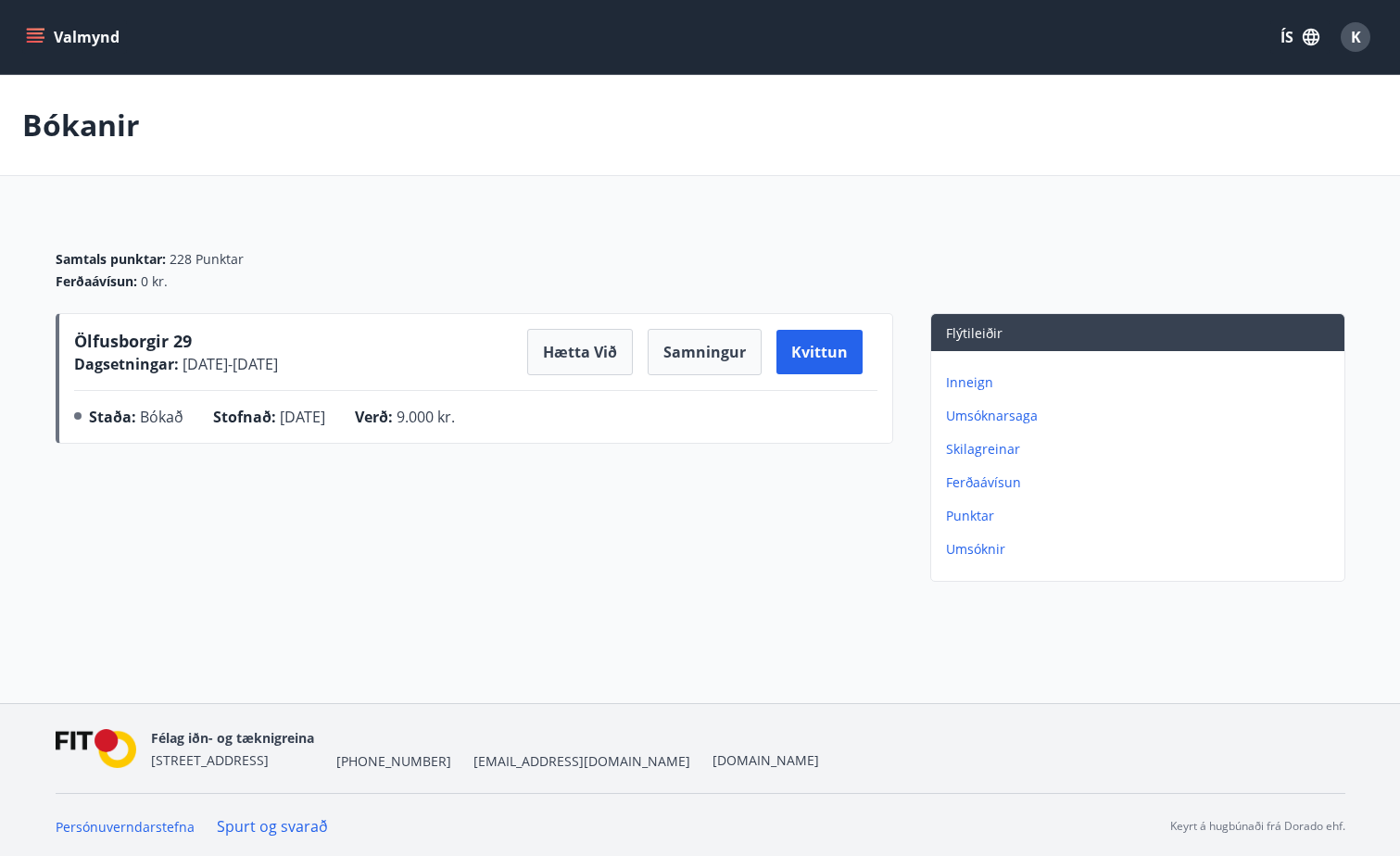
click at [35, 32] on icon "menu" at bounding box center [35, 33] width 17 height 2
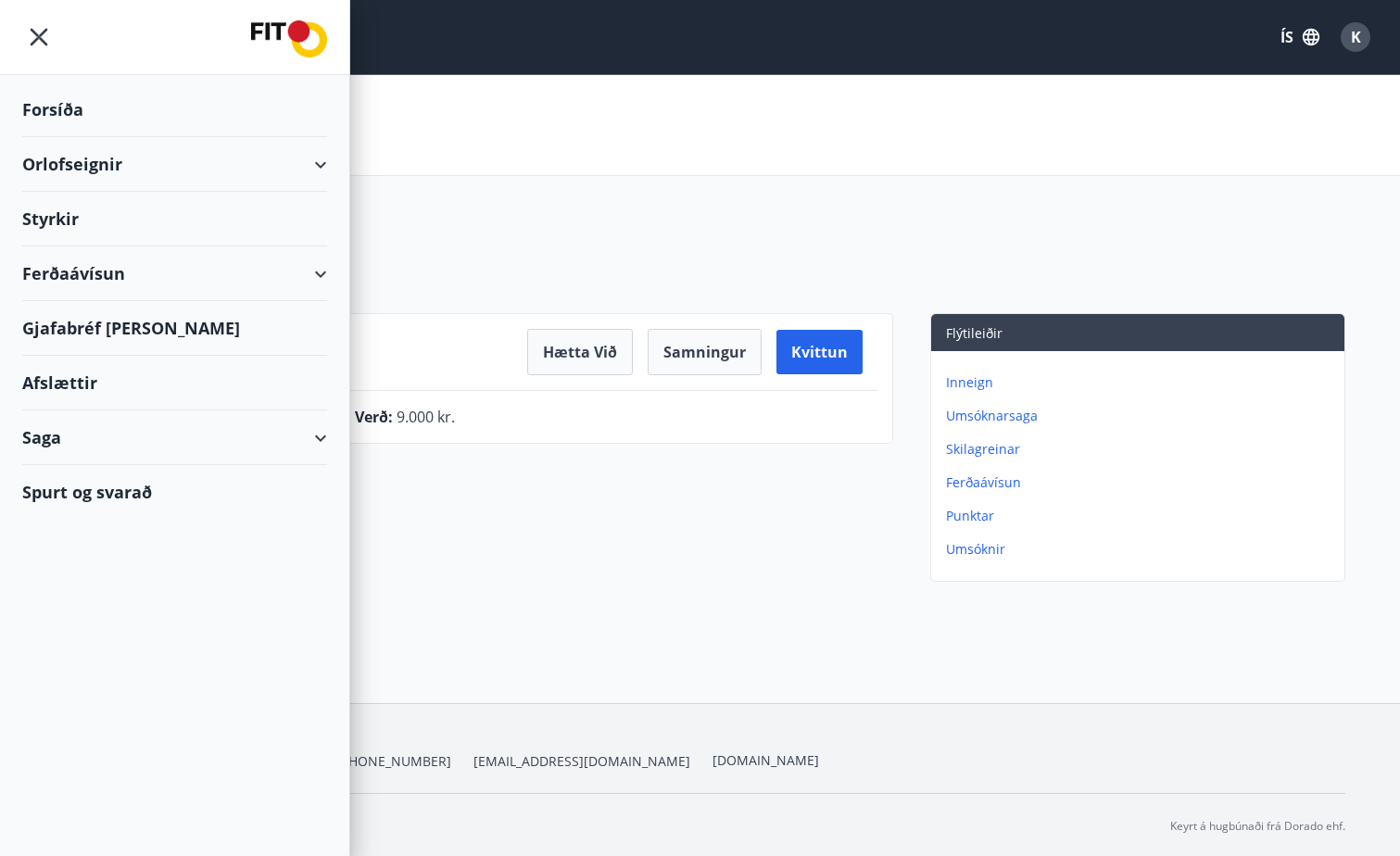
click at [90, 166] on div "Orlofseignir" at bounding box center [174, 165] width 305 height 55
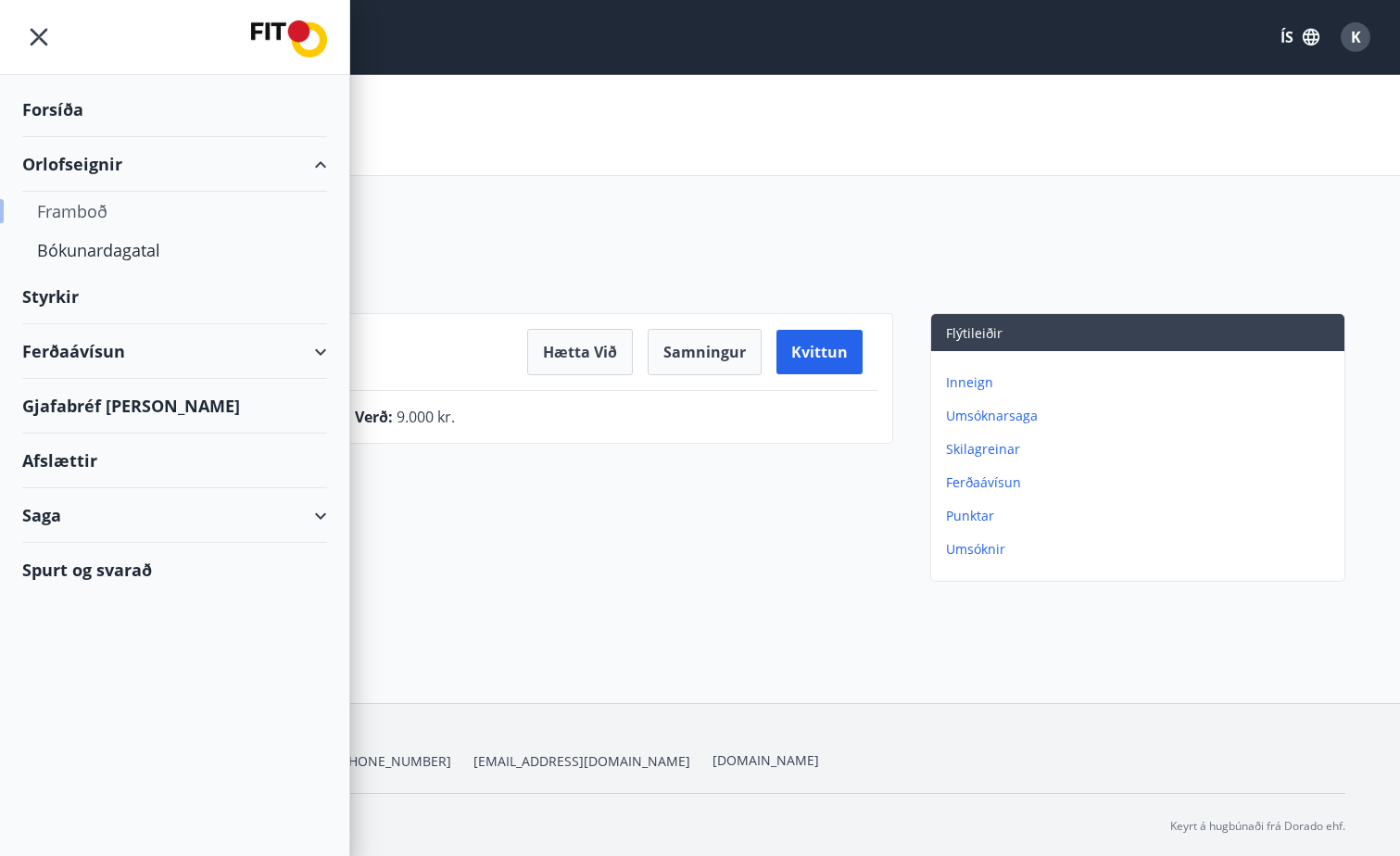
click at [90, 215] on div "Framboð" at bounding box center [174, 210] width 275 height 39
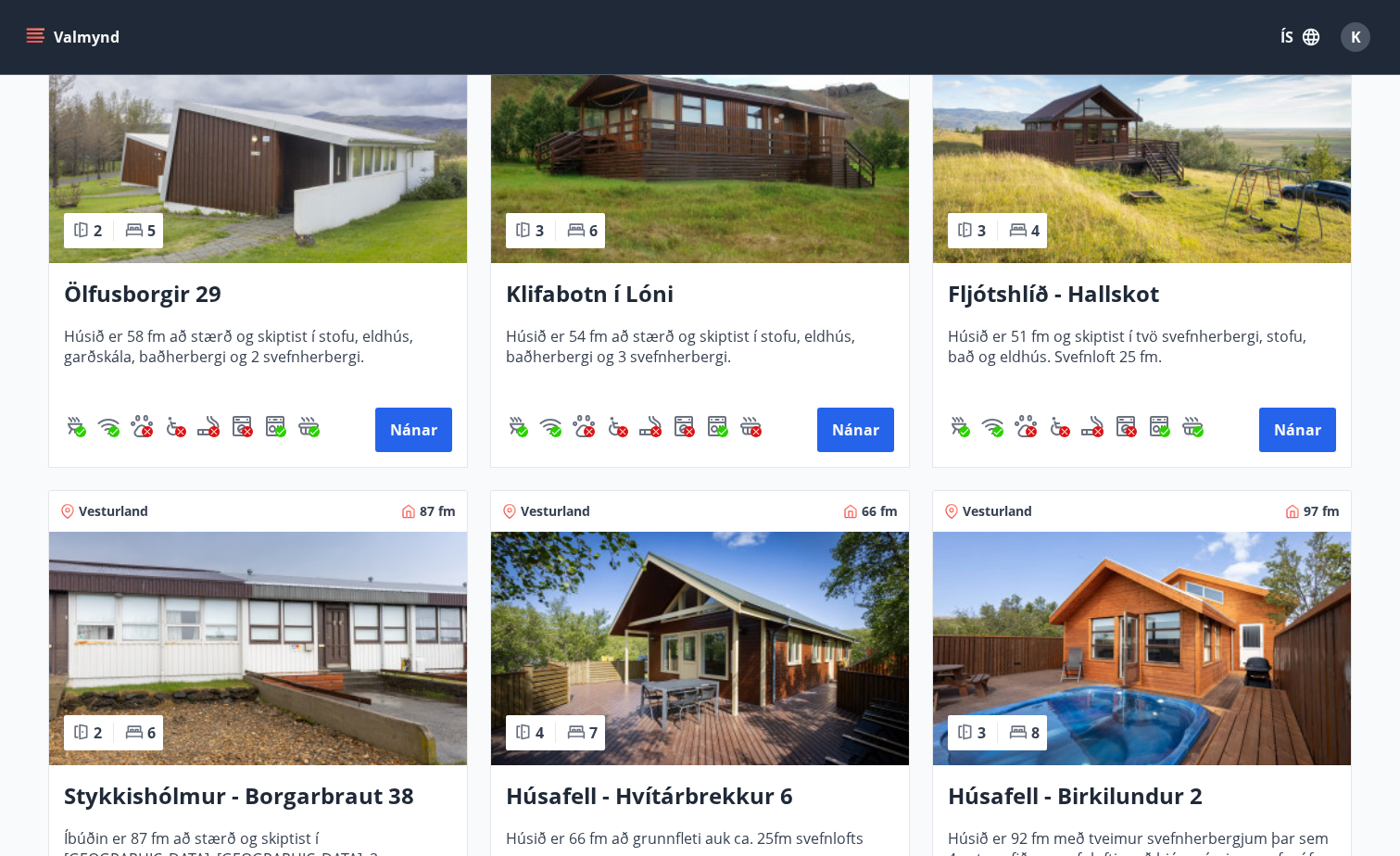
scroll to position [464, 0]
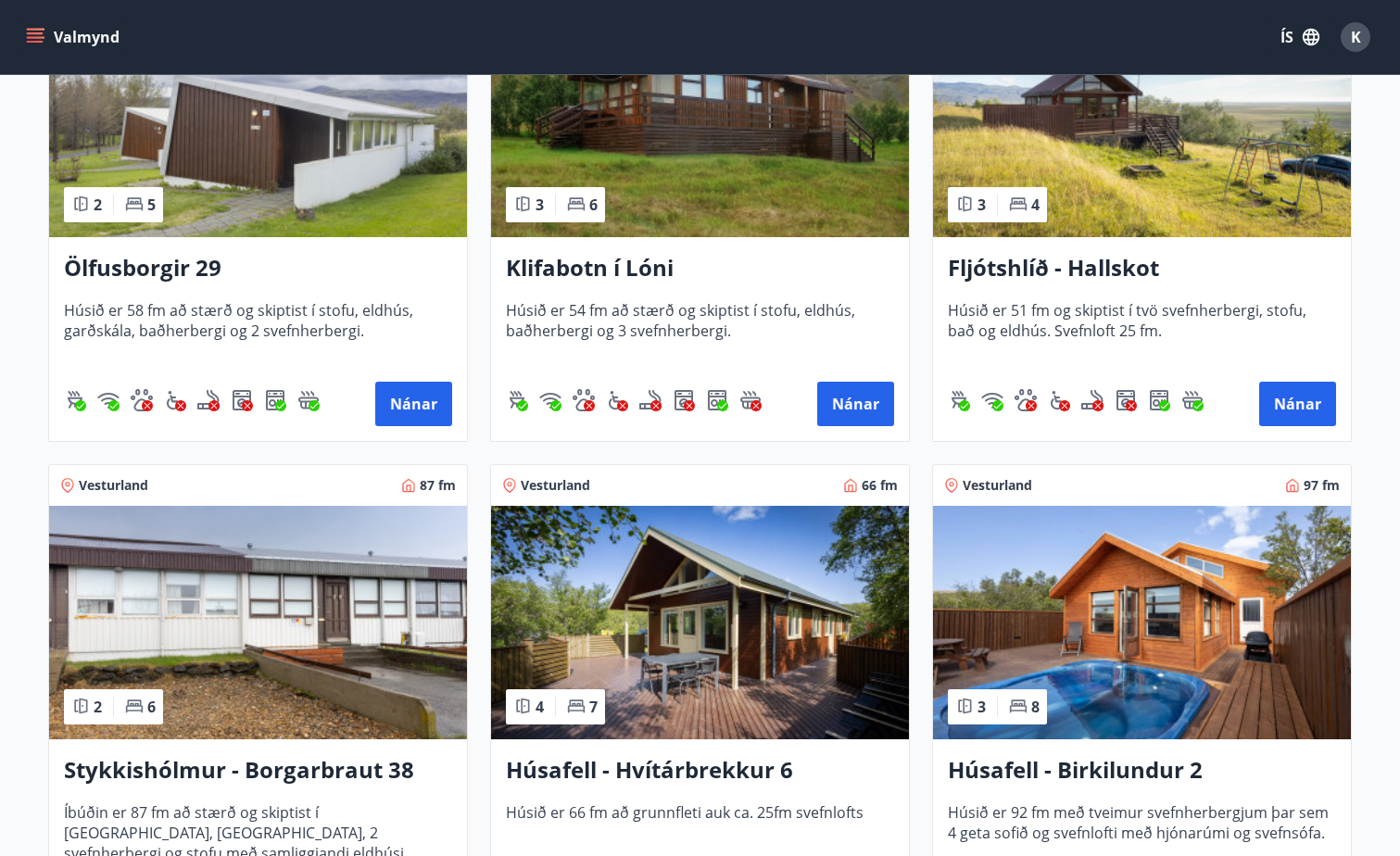
click at [1094, 273] on h3 "Fljótshlíð - Hallskot" at bounding box center [1142, 268] width 389 height 33
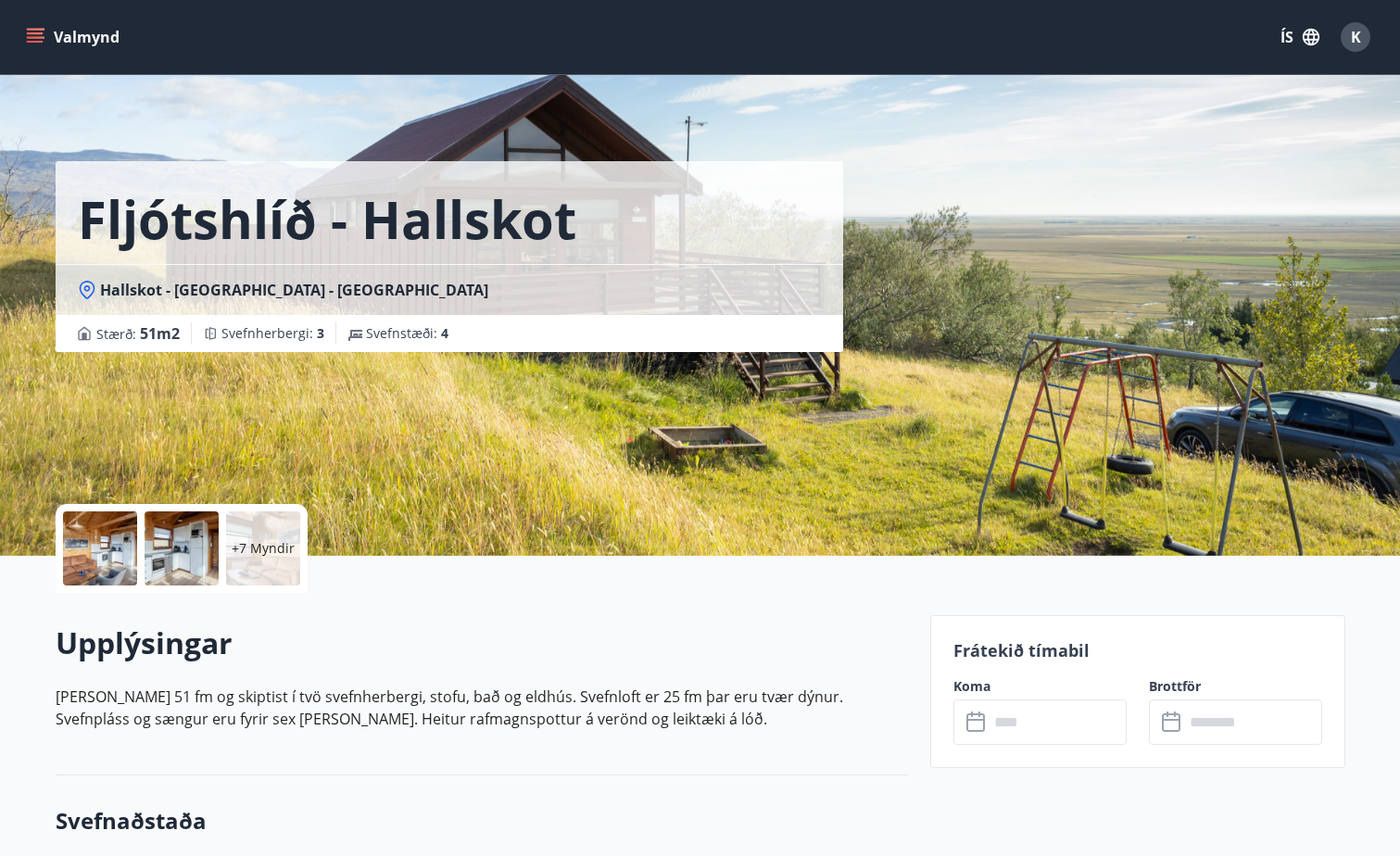
click at [1346, 379] on div "Fljótshlíð - Hallskot Hallskot - [GEOGRAPHIC_DATA] - [GEOGRAPHIC_DATA] : 51 m2 …" at bounding box center [700, 278] width 1335 height 555
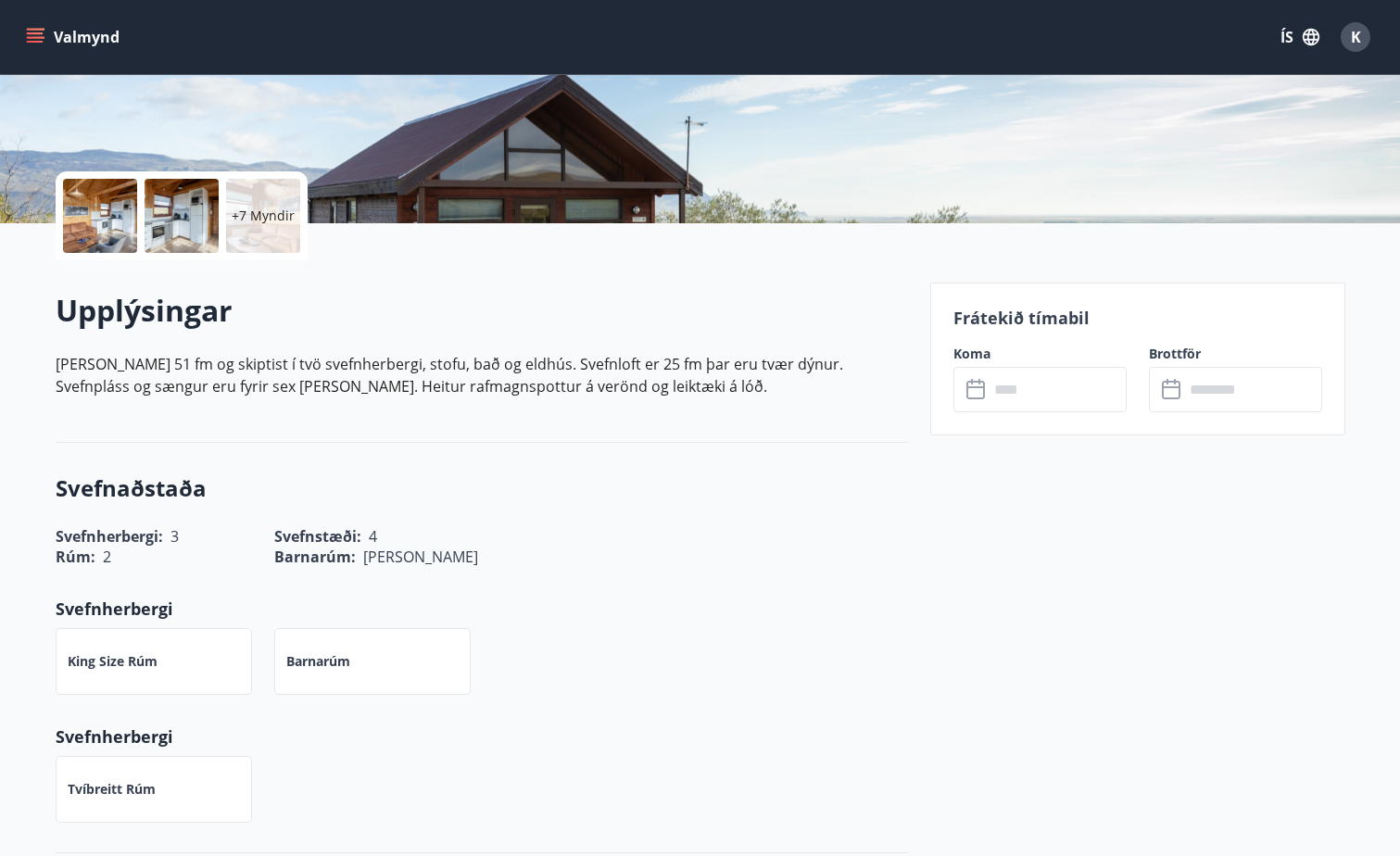
scroll to position [371, 0]
